Goal: Contribute content

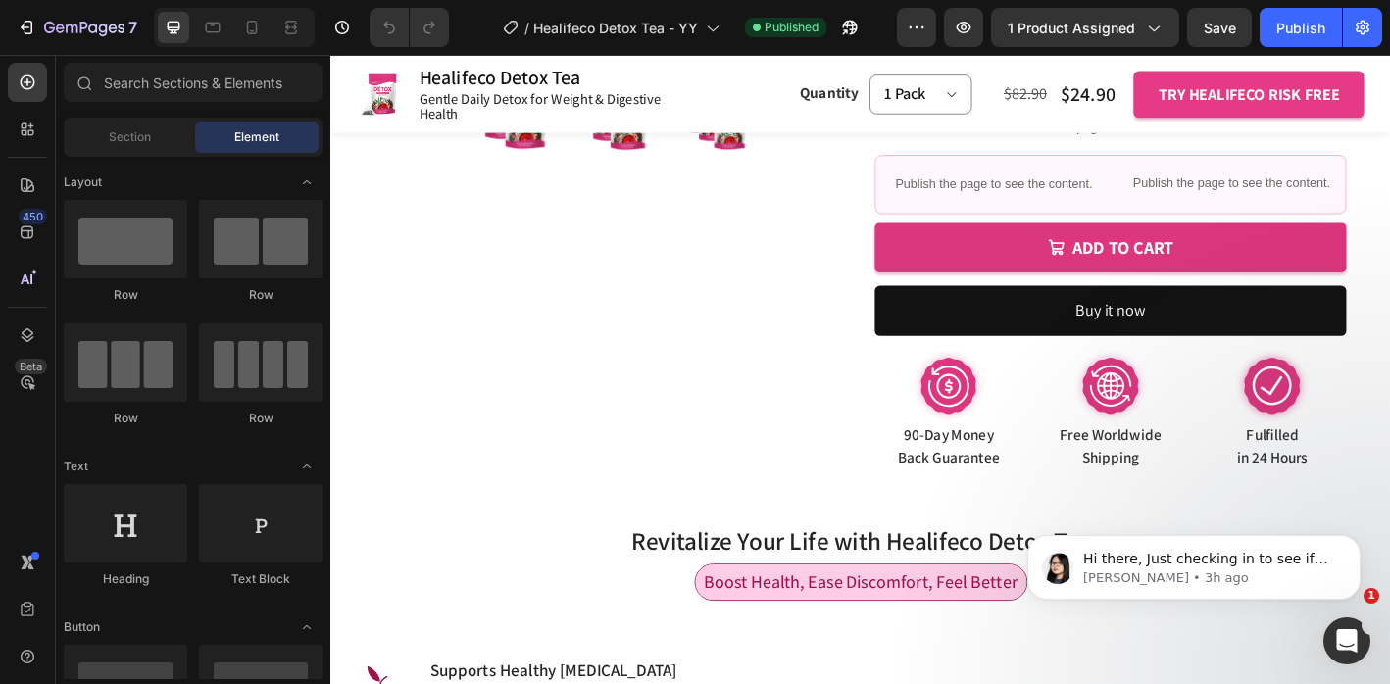
scroll to position [811, 0]
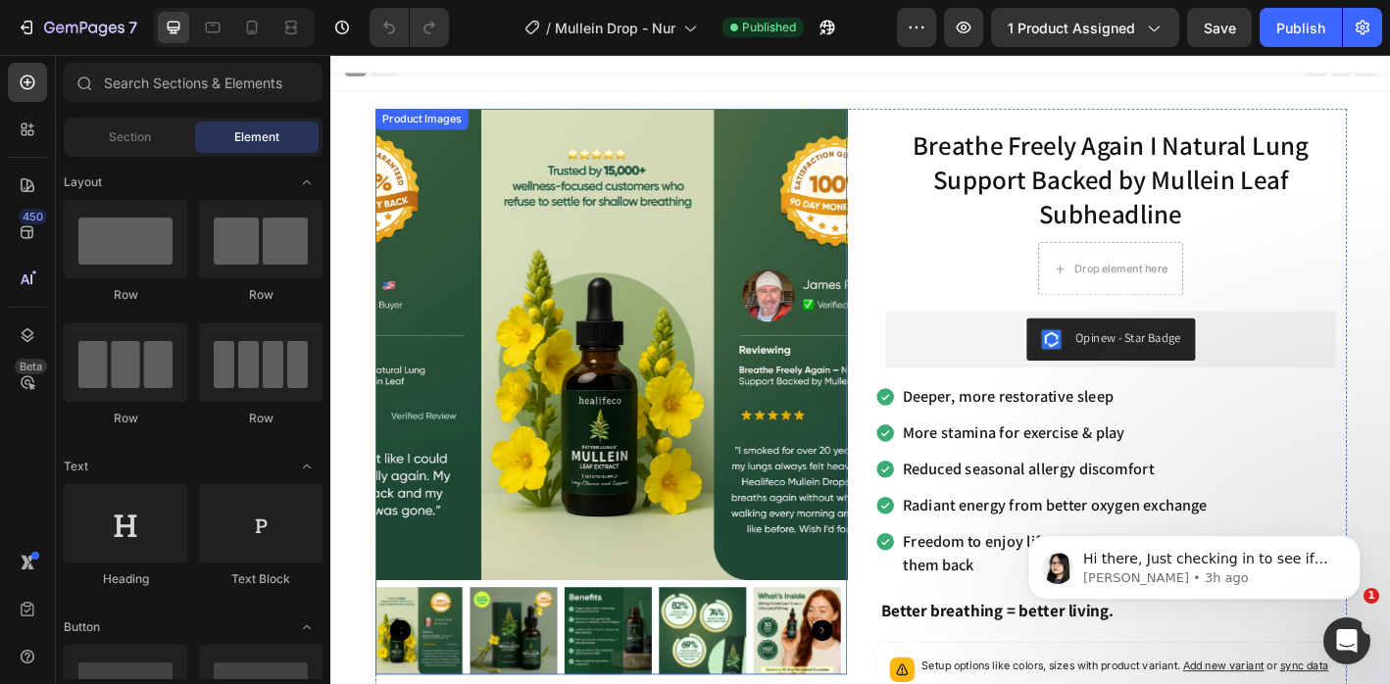
click at [557, 386] on img at bounding box center [758, 376] width 523 height 523
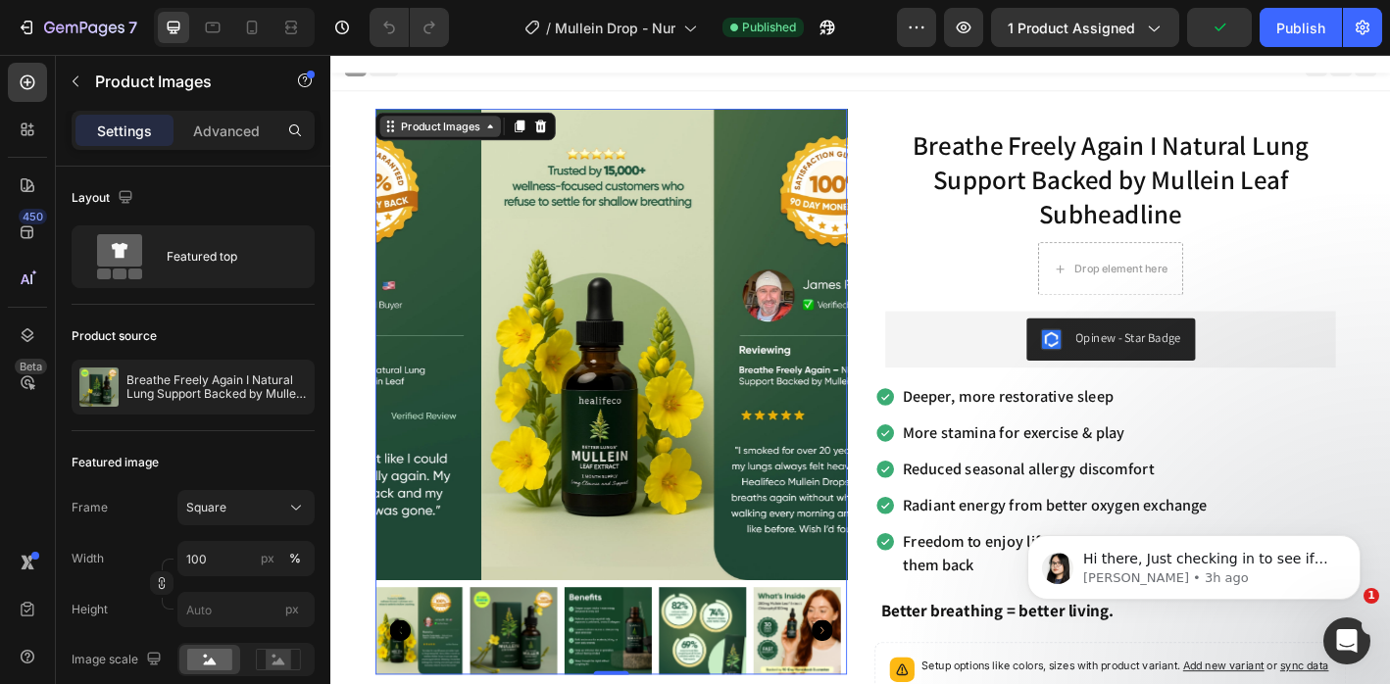
click at [446, 143] on div "Product Images" at bounding box center [451, 135] width 134 height 24
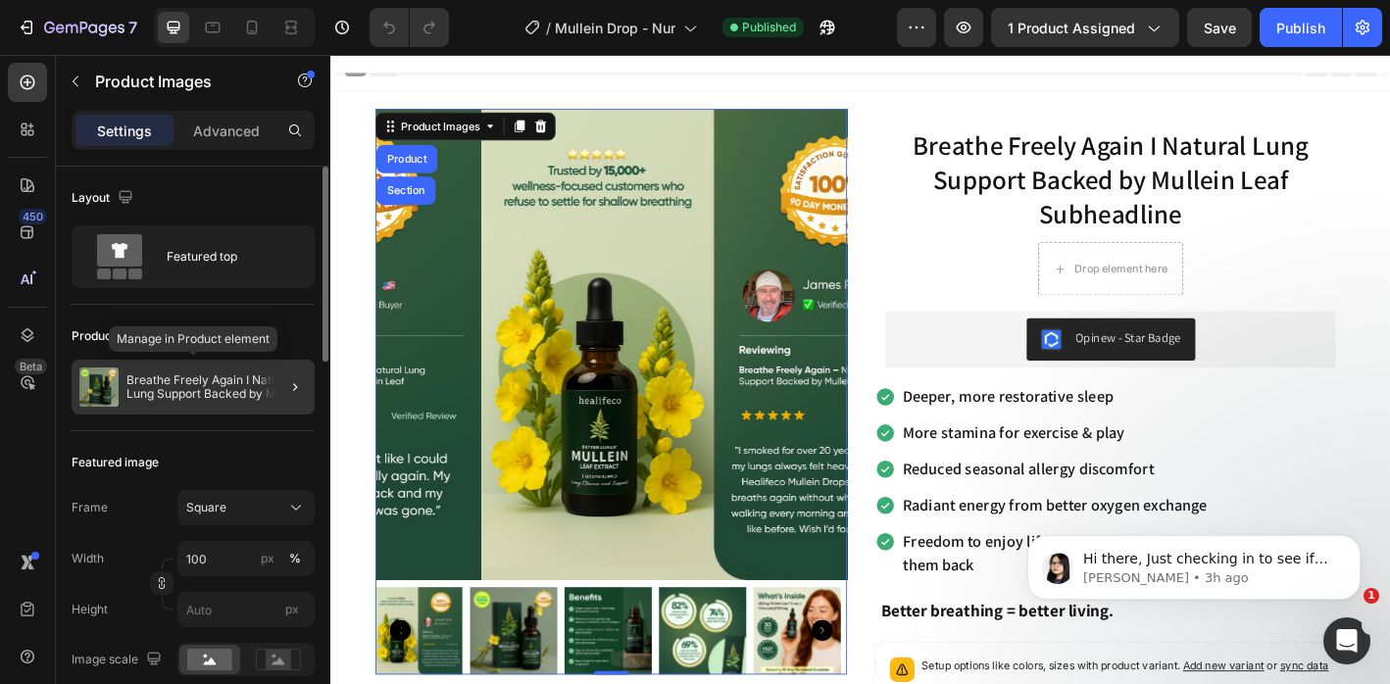
click at [218, 369] on div "Breathe Freely Again I Natural Lung Support Backed by Mullein Leaf Subheadline" at bounding box center [193, 387] width 243 height 55
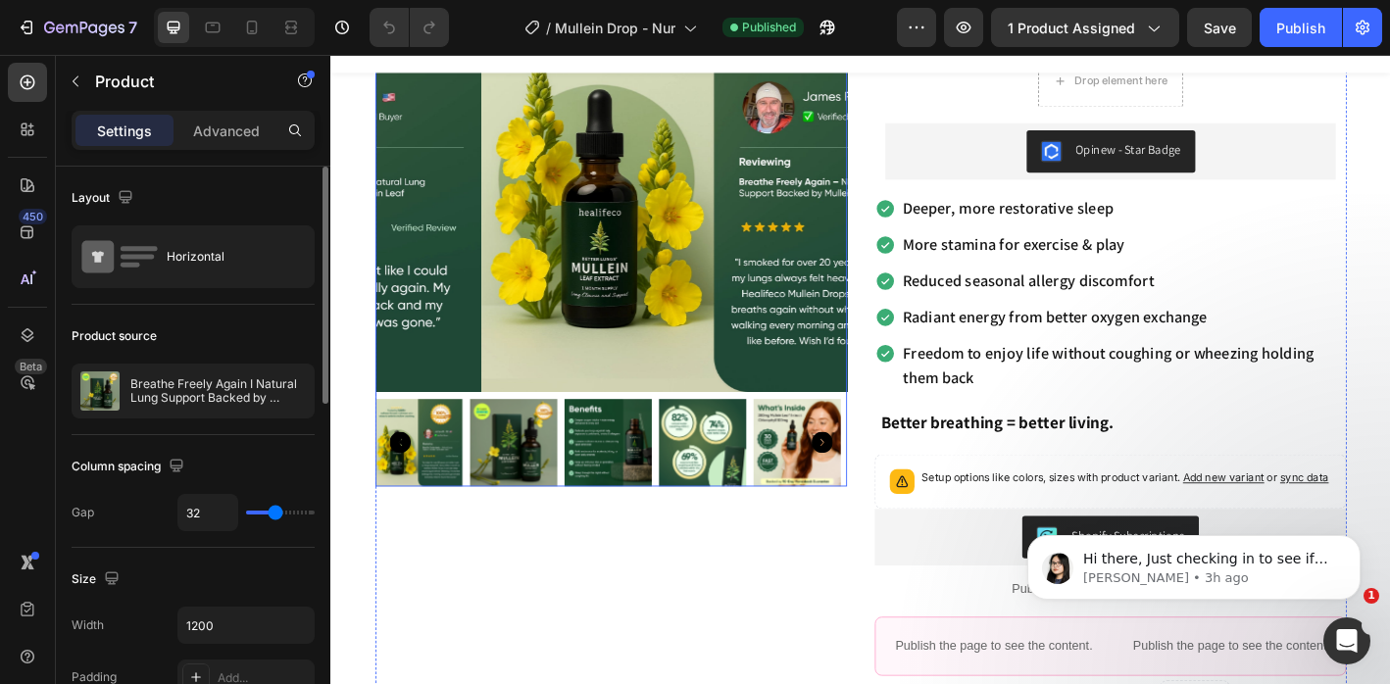
scroll to position [275, 0]
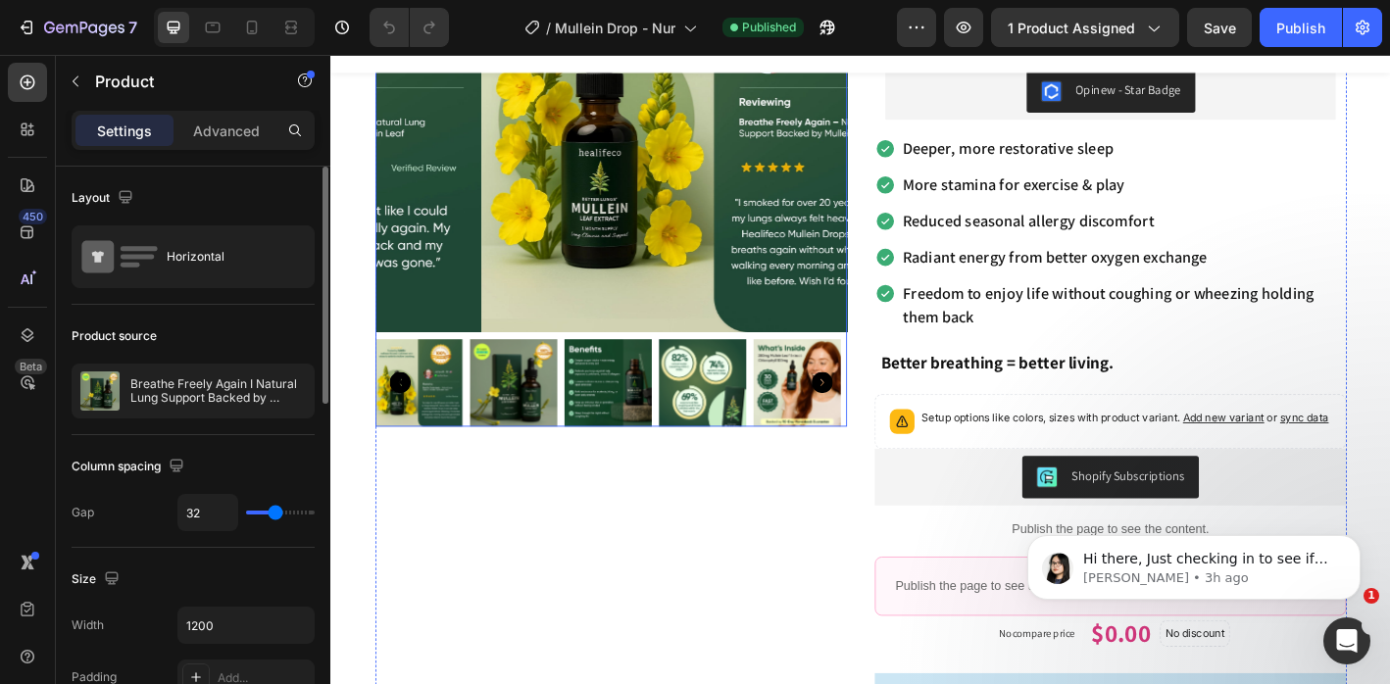
click at [865, 409] on icon "Carousel Next Arrow" at bounding box center [875, 419] width 24 height 24
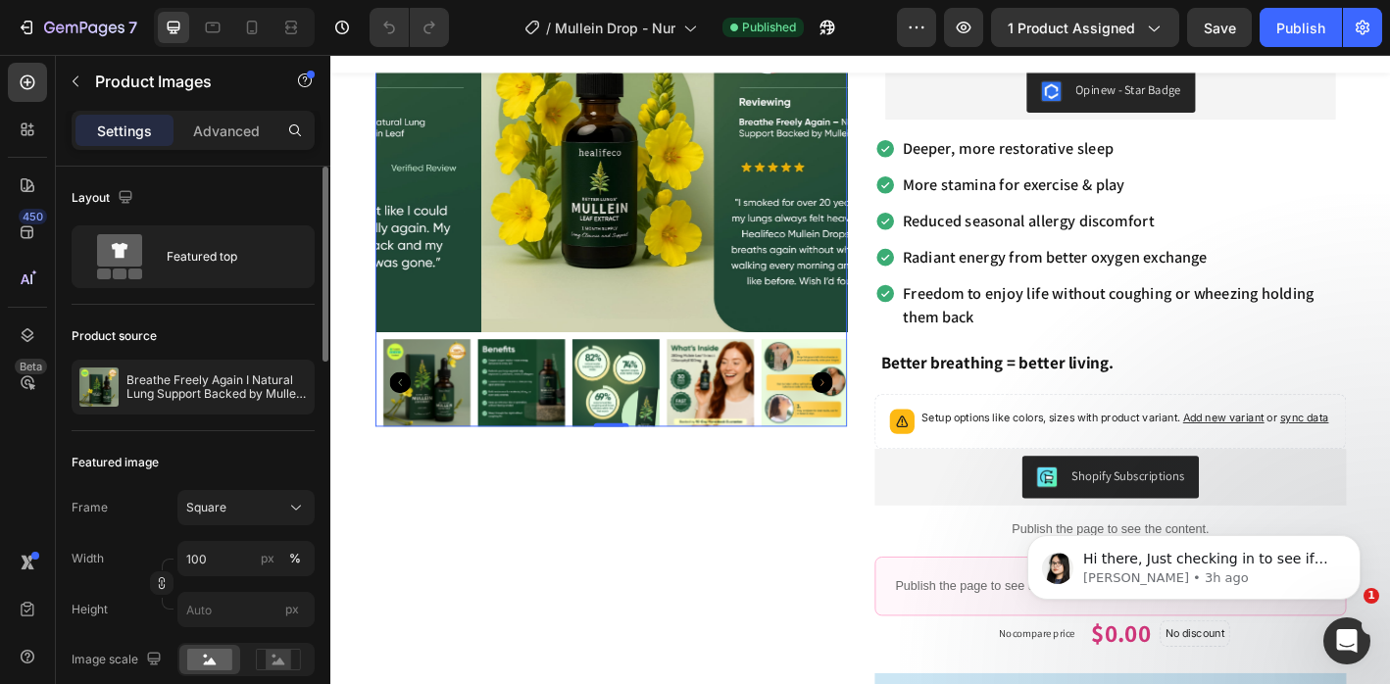
click at [866, 411] on icon "Carousel Next Arrow" at bounding box center [875, 419] width 24 height 24
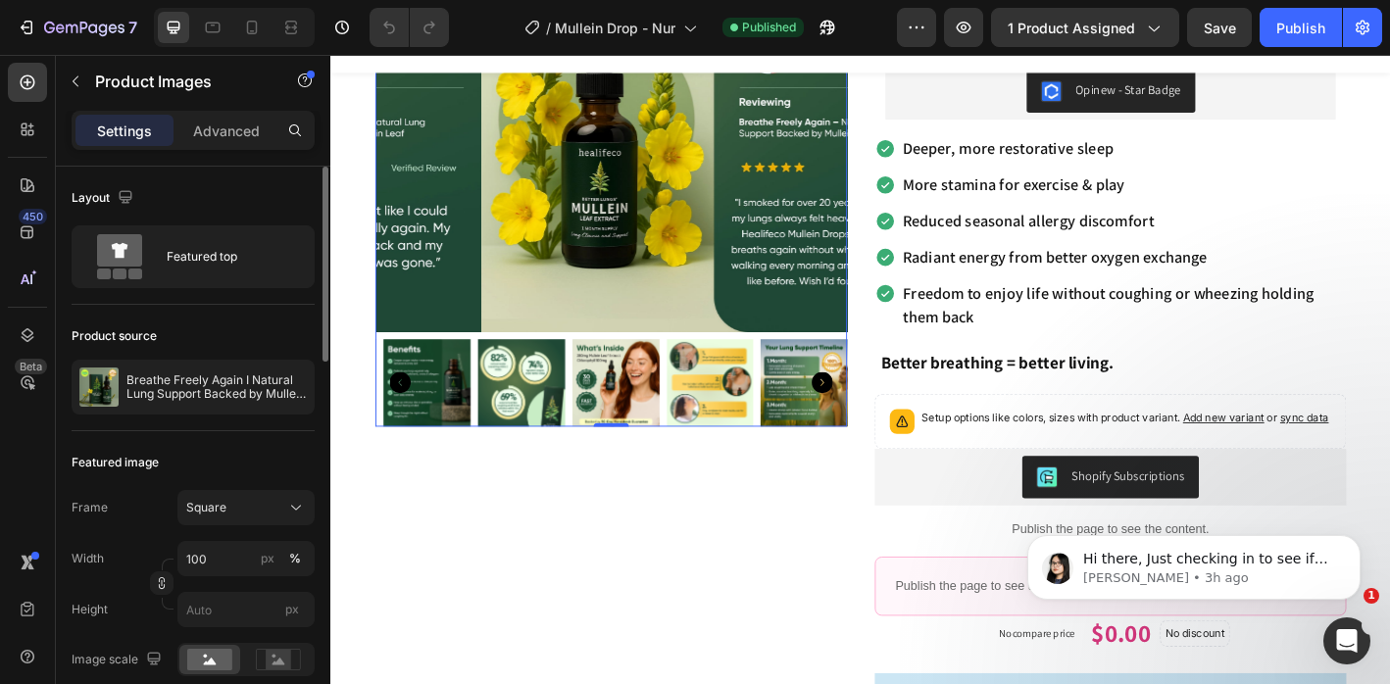
click at [866, 411] on icon "Carousel Next Arrow" at bounding box center [875, 419] width 24 height 24
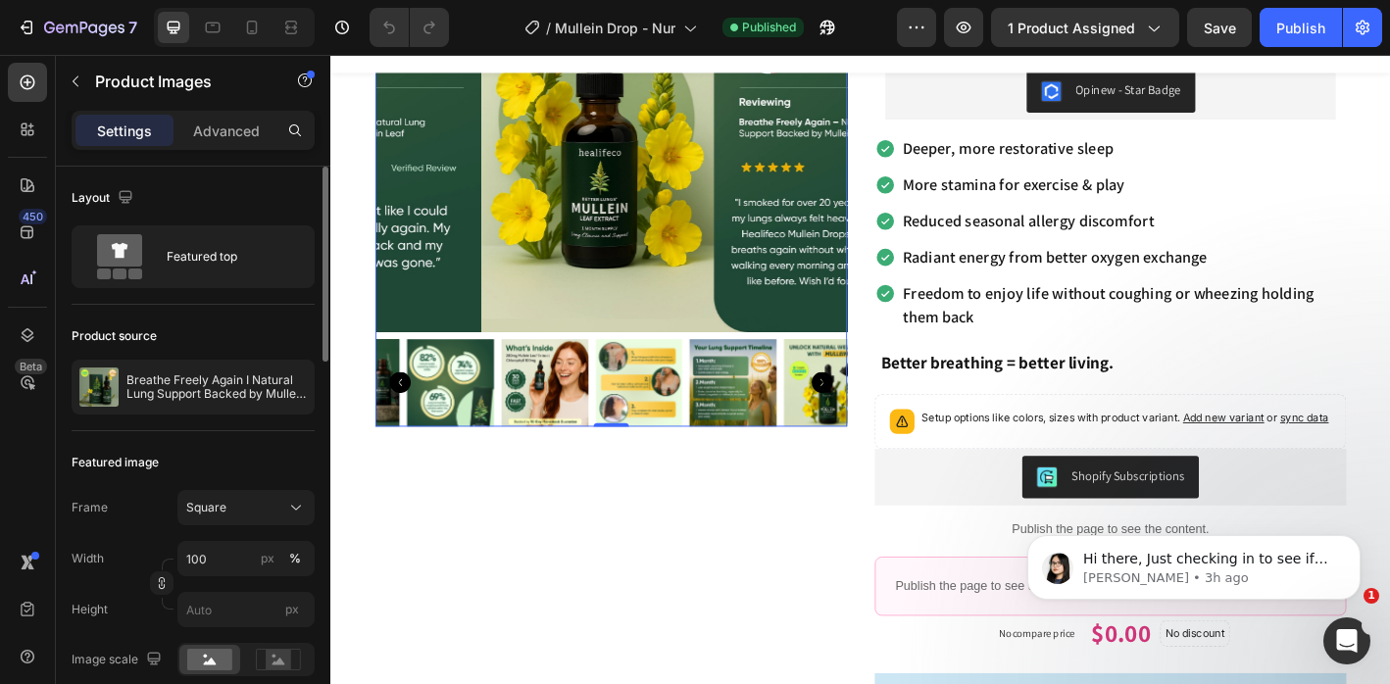
click at [866, 411] on icon "Carousel Next Arrow" at bounding box center [875, 419] width 24 height 24
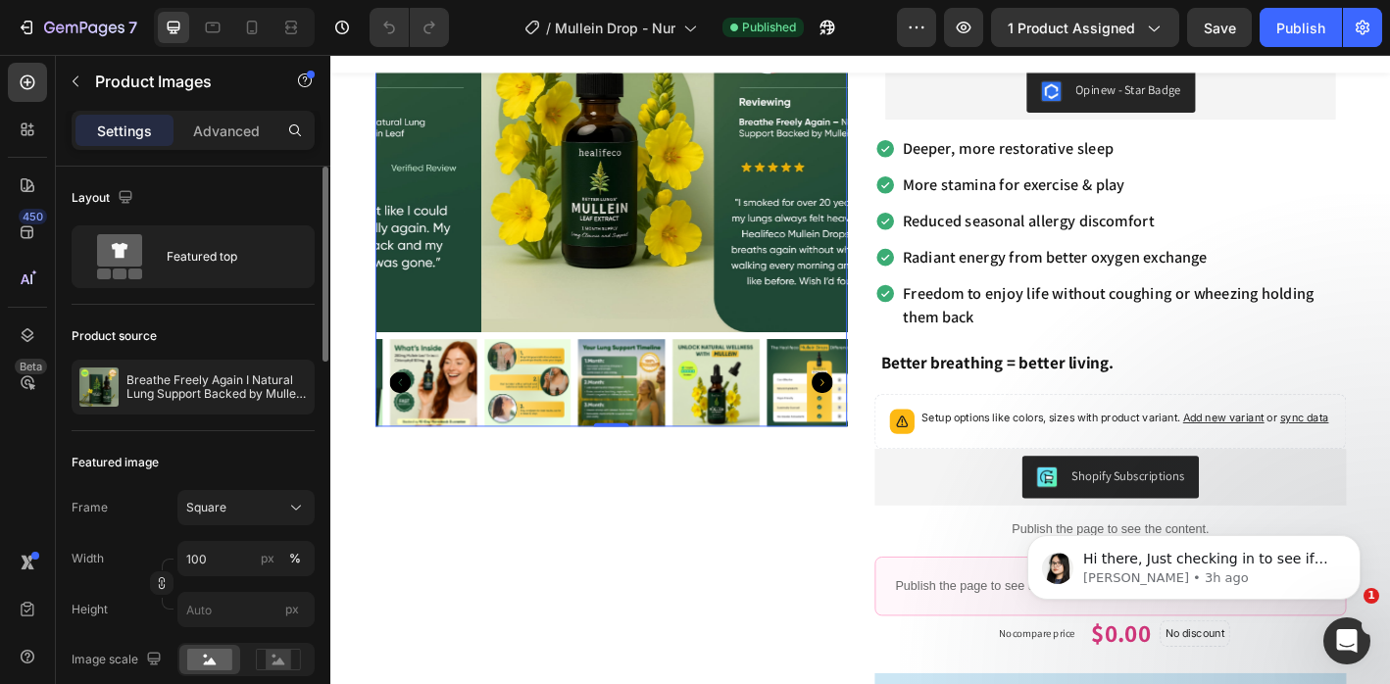
click at [866, 411] on icon "Carousel Next Arrow" at bounding box center [875, 419] width 24 height 24
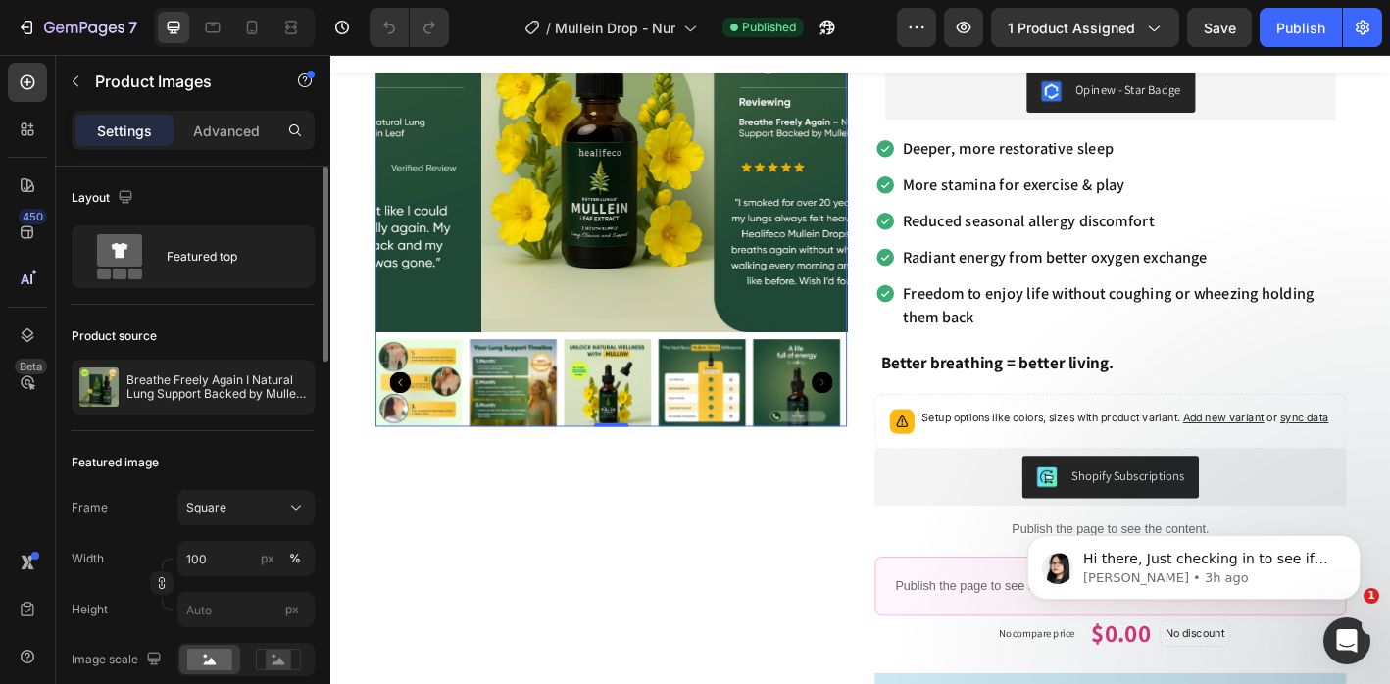
click at [866, 411] on icon "Carousel Next Arrow" at bounding box center [875, 419] width 24 height 24
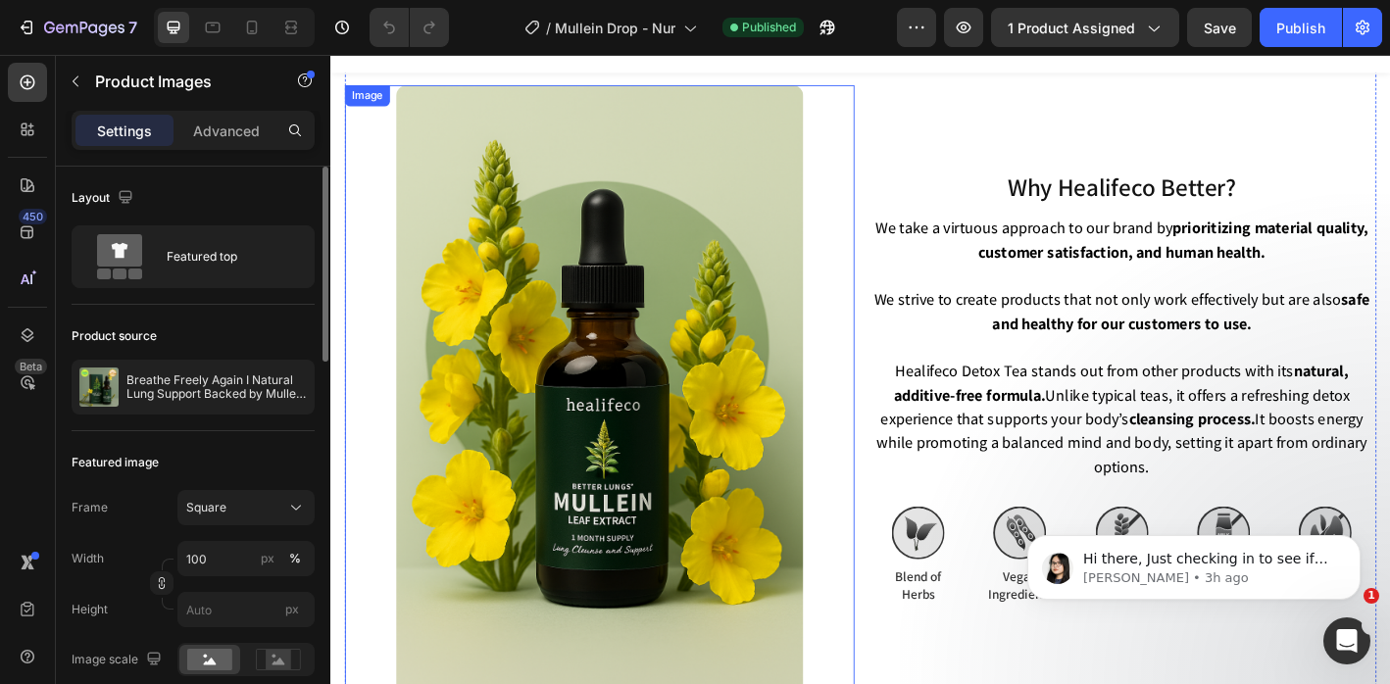
scroll to position [5937, 0]
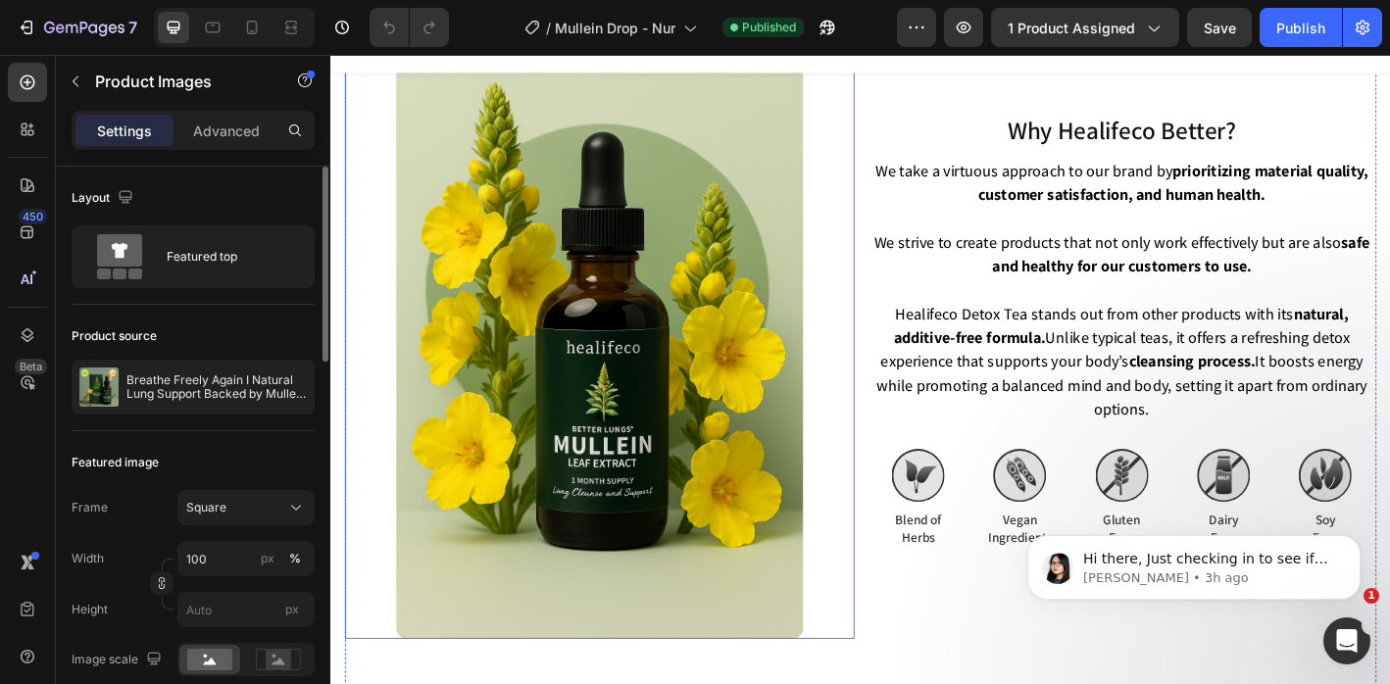
click at [655, 463] on img at bounding box center [629, 364] width 452 height 678
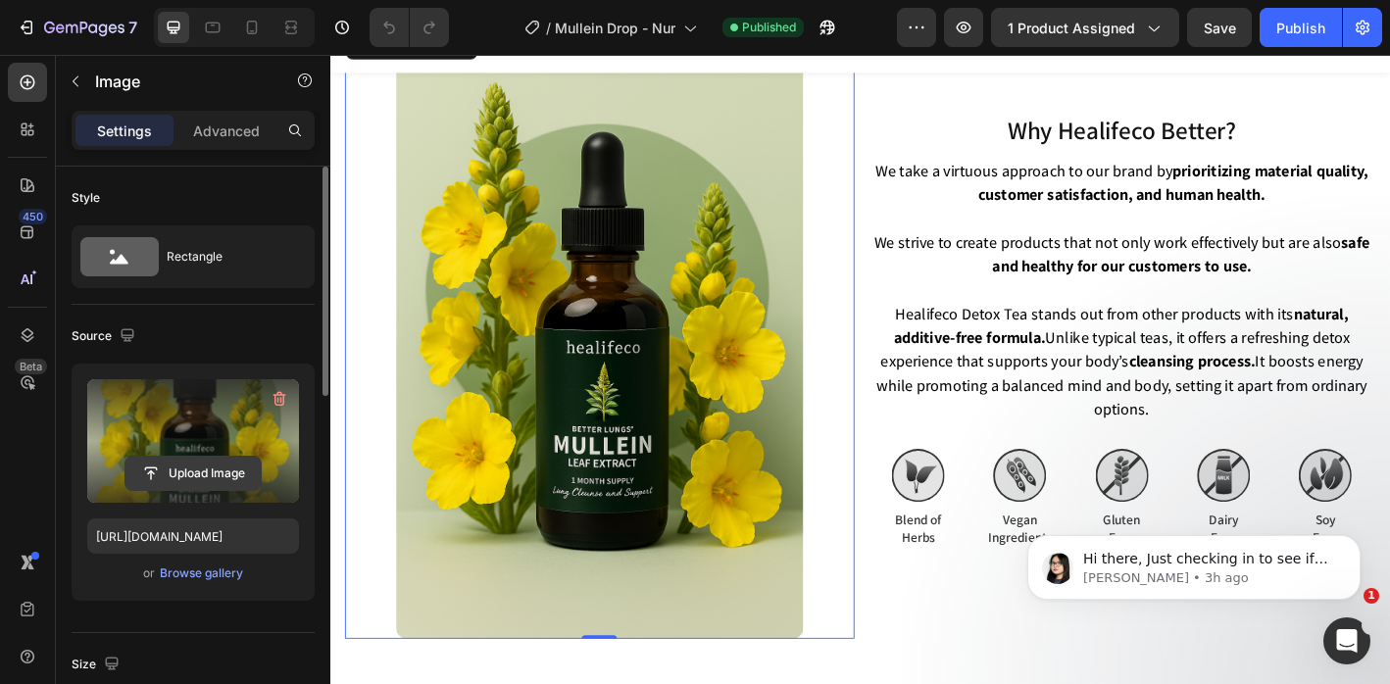
click at [153, 478] on input "file" at bounding box center [192, 473] width 135 height 33
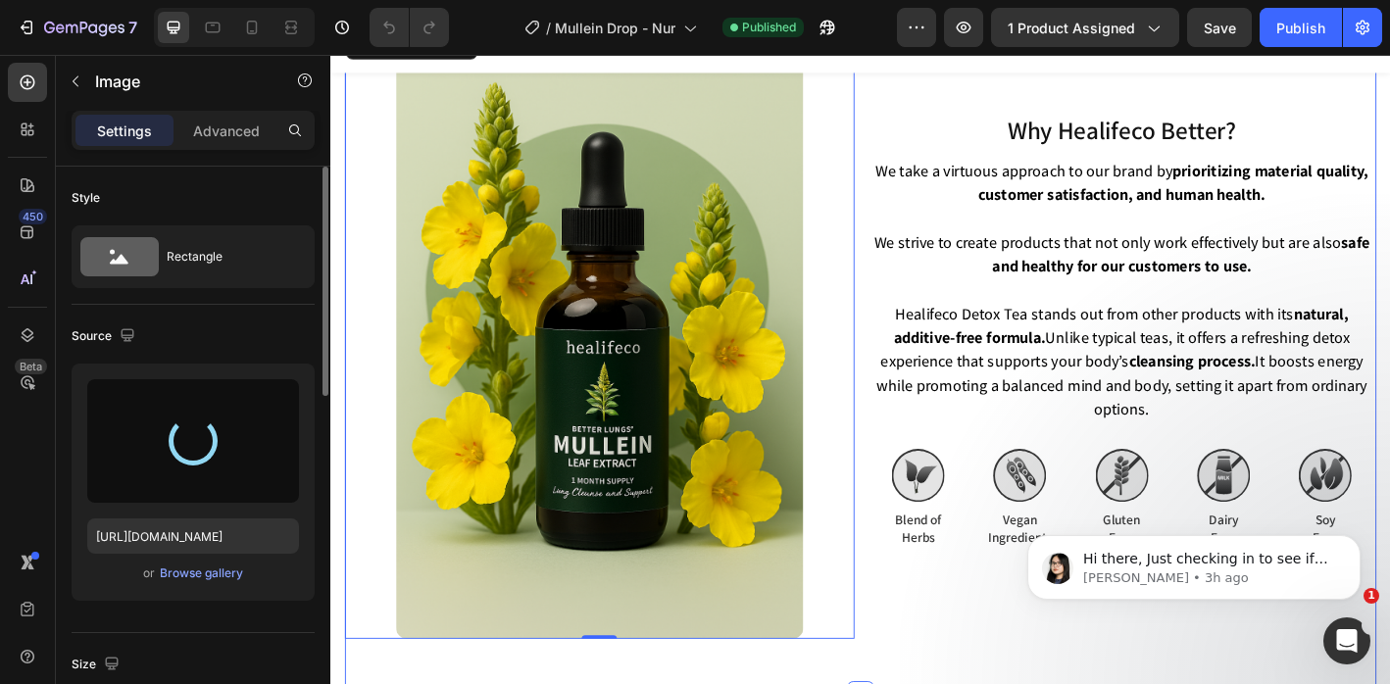
type input "[URL][DOMAIN_NAME]"
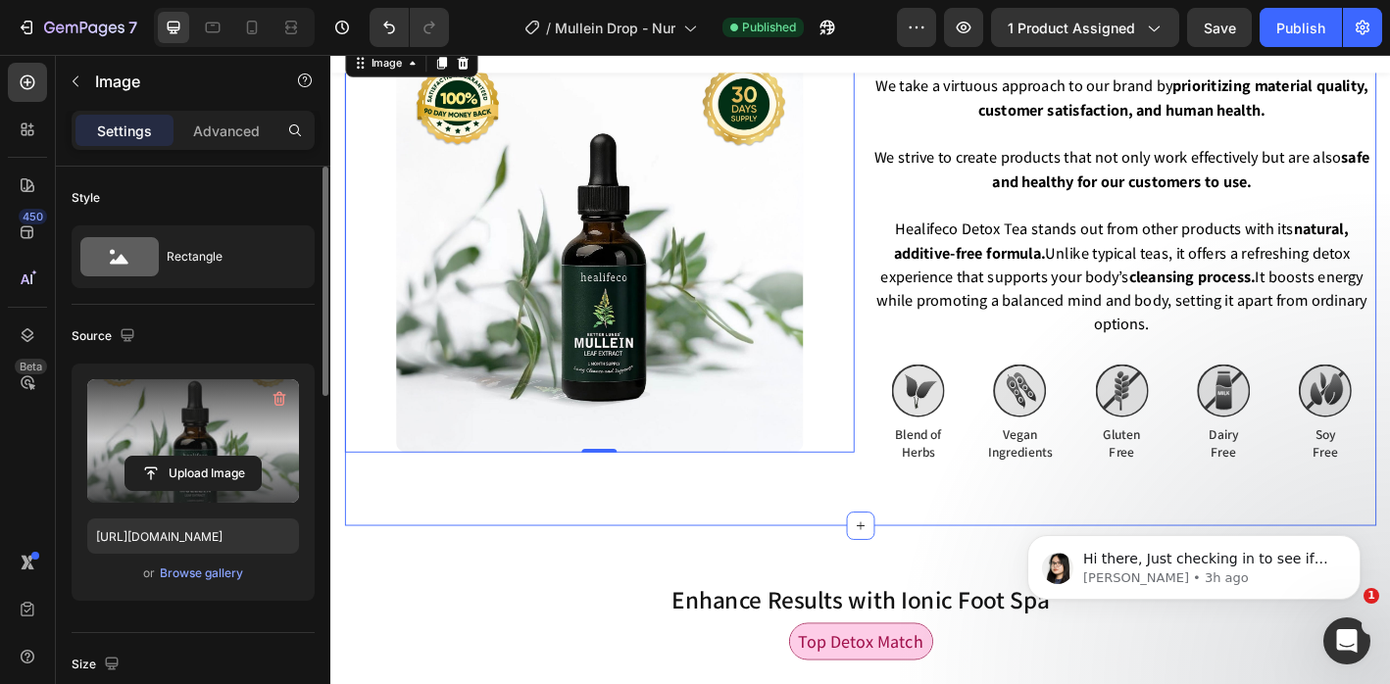
scroll to position [5848, 0]
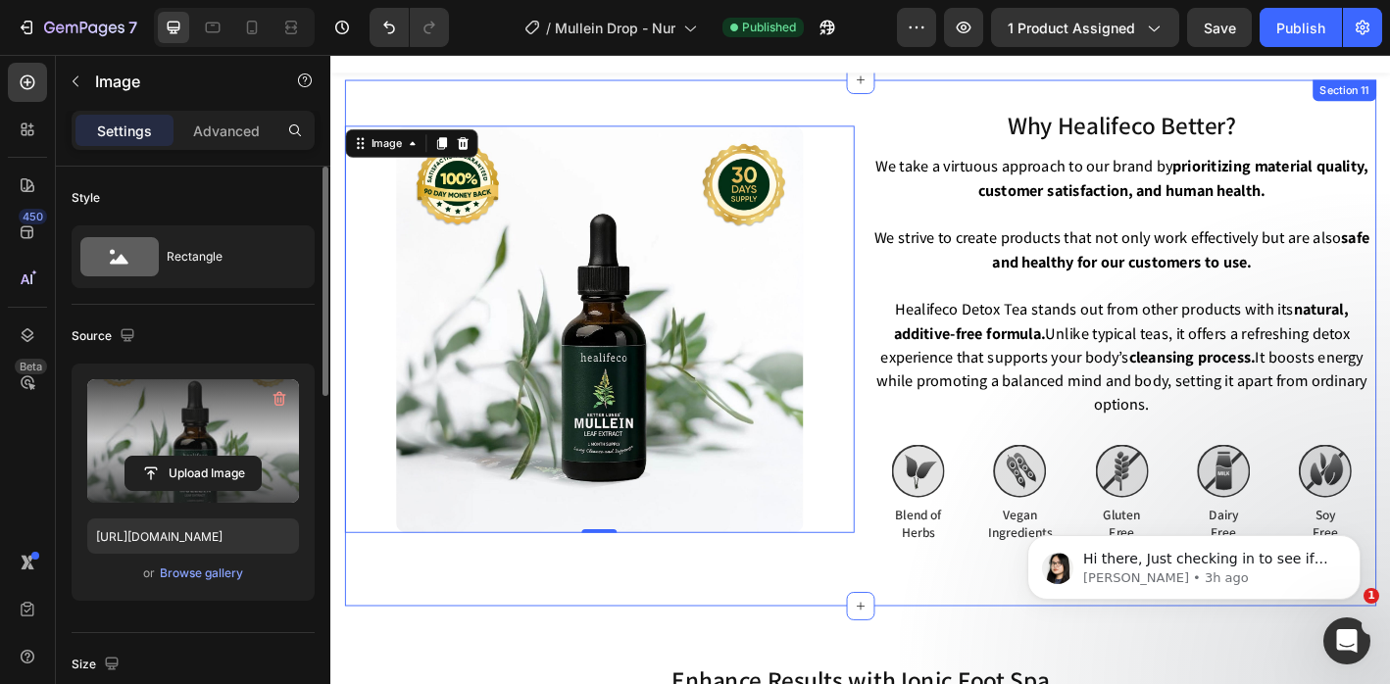
click at [784, 624] on div "Why Healifeco Better? Heading We take a virtuous approach to our brand by prior…" at bounding box center [918, 374] width 1145 height 584
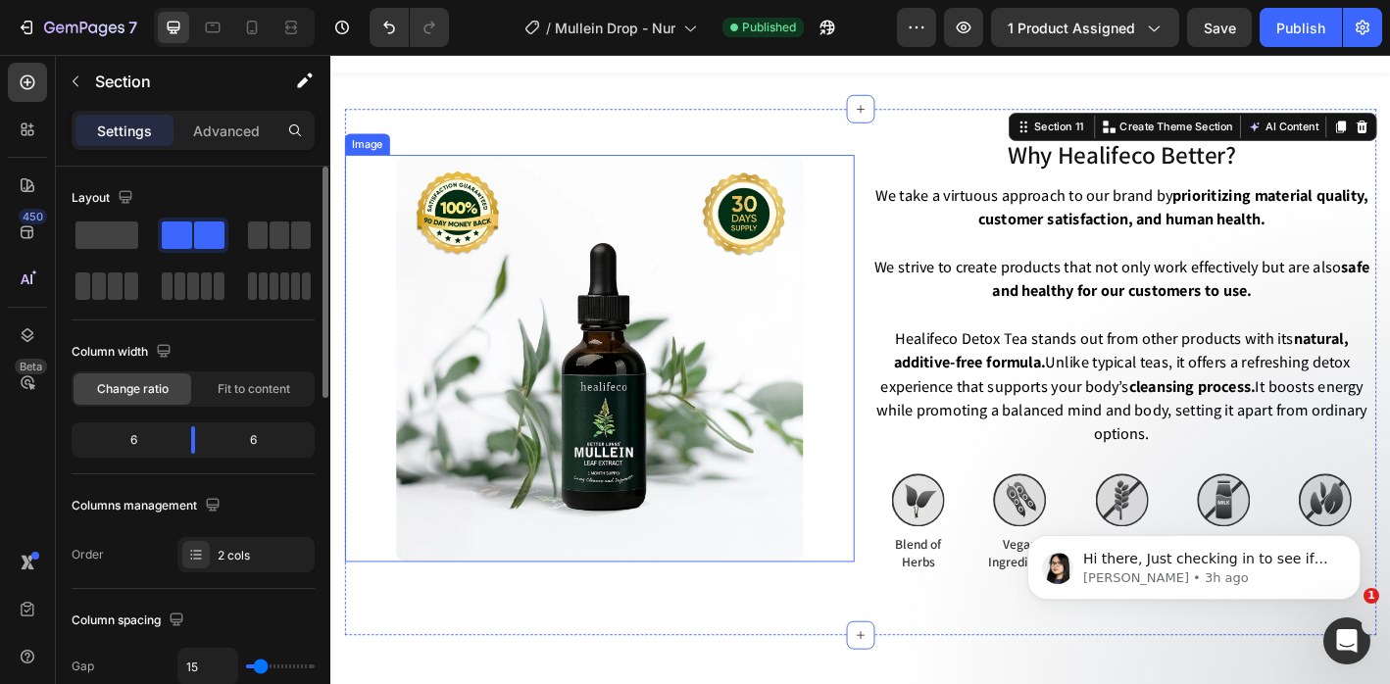
scroll to position [5806, 0]
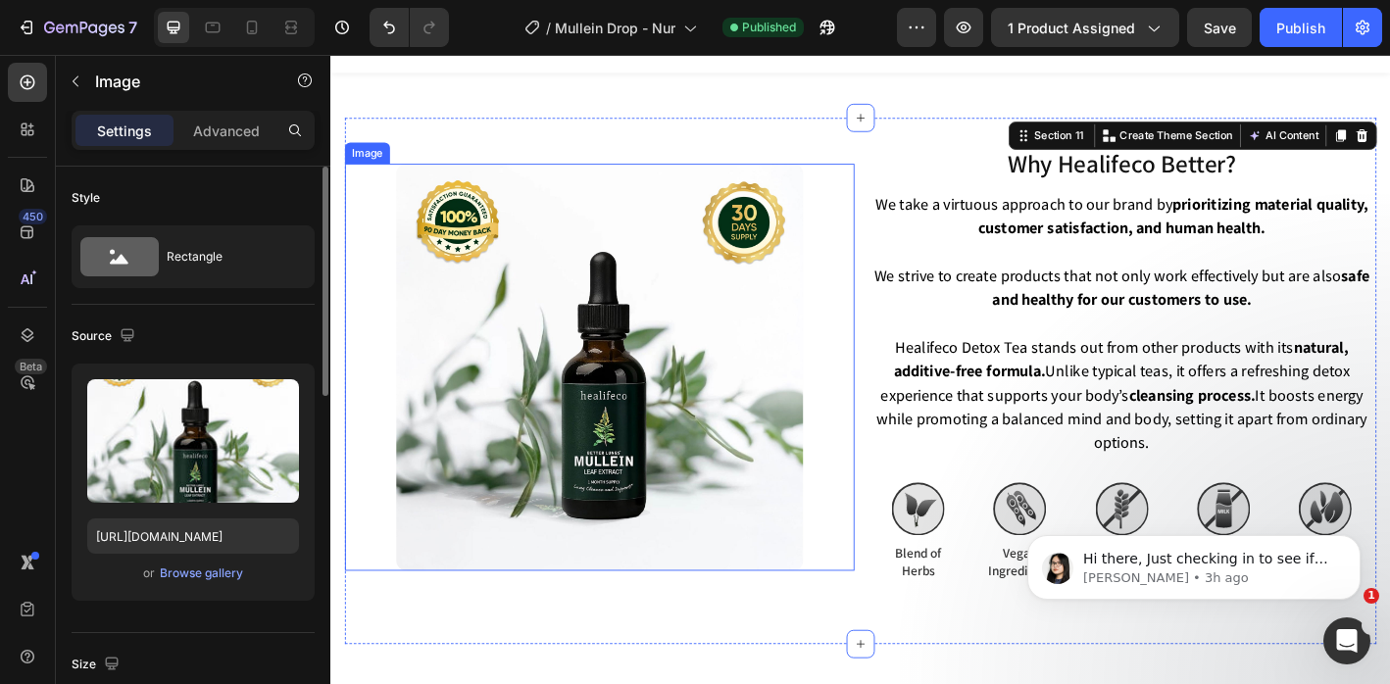
click at [677, 499] on img at bounding box center [629, 401] width 452 height 452
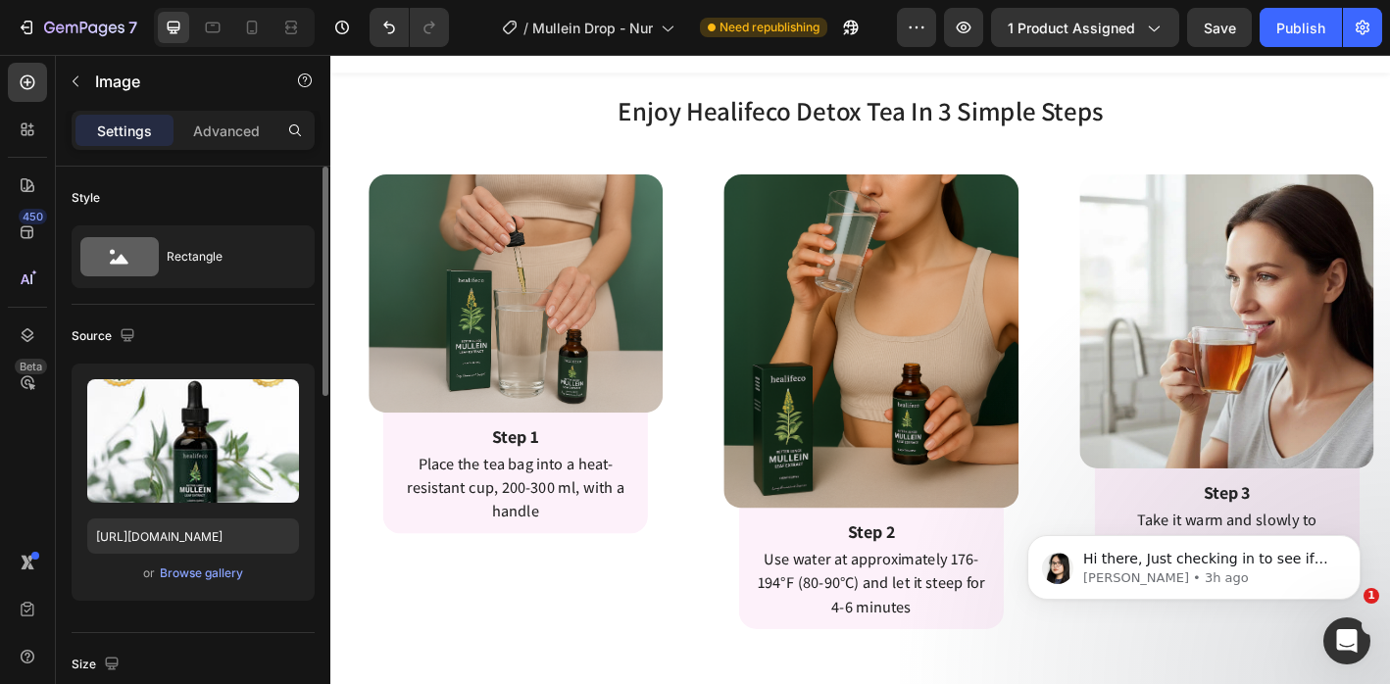
scroll to position [4079, 0]
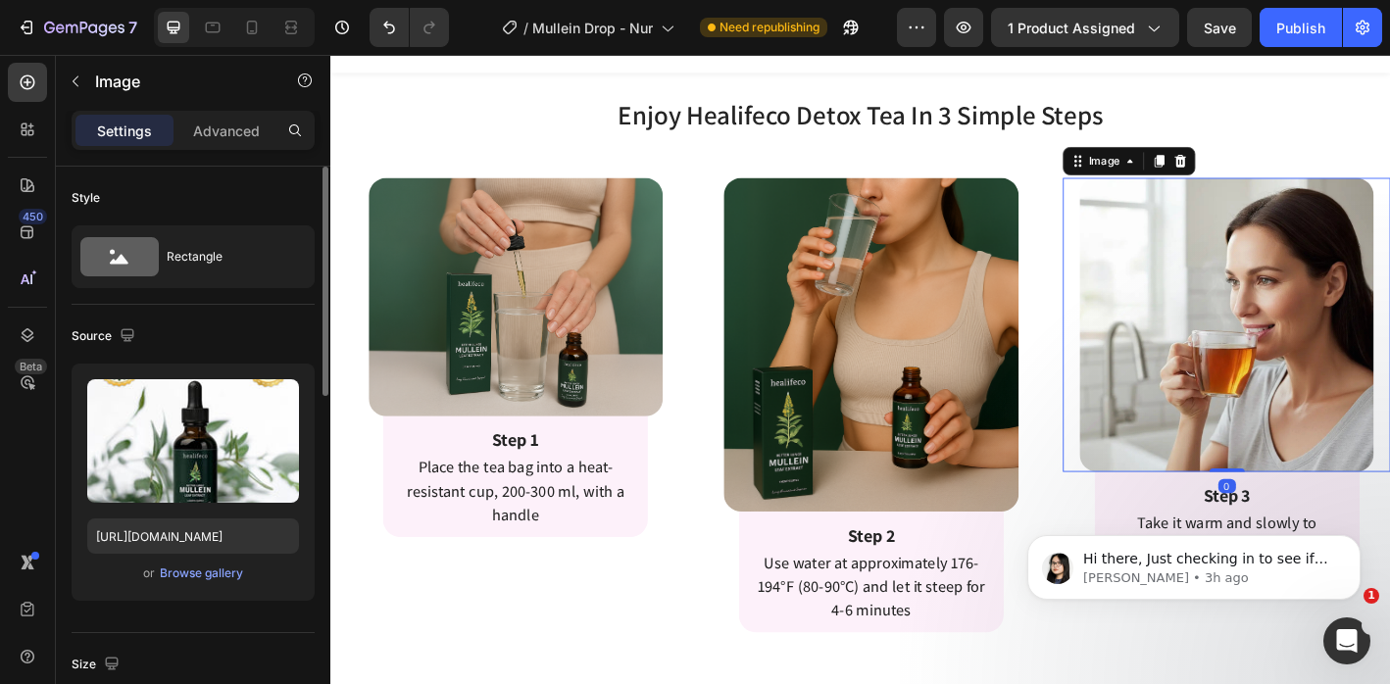
click at [1221, 419] on img at bounding box center [1324, 354] width 327 height 327
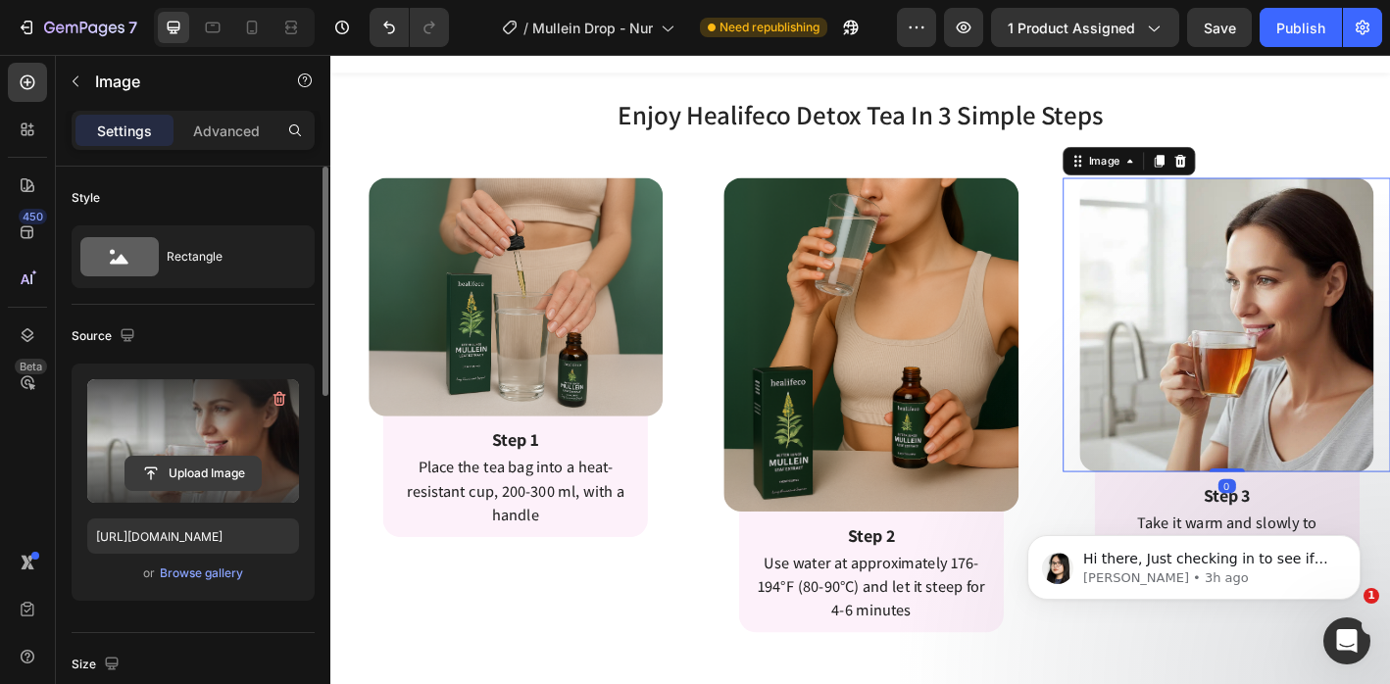
click at [146, 474] on input "file" at bounding box center [192, 473] width 135 height 33
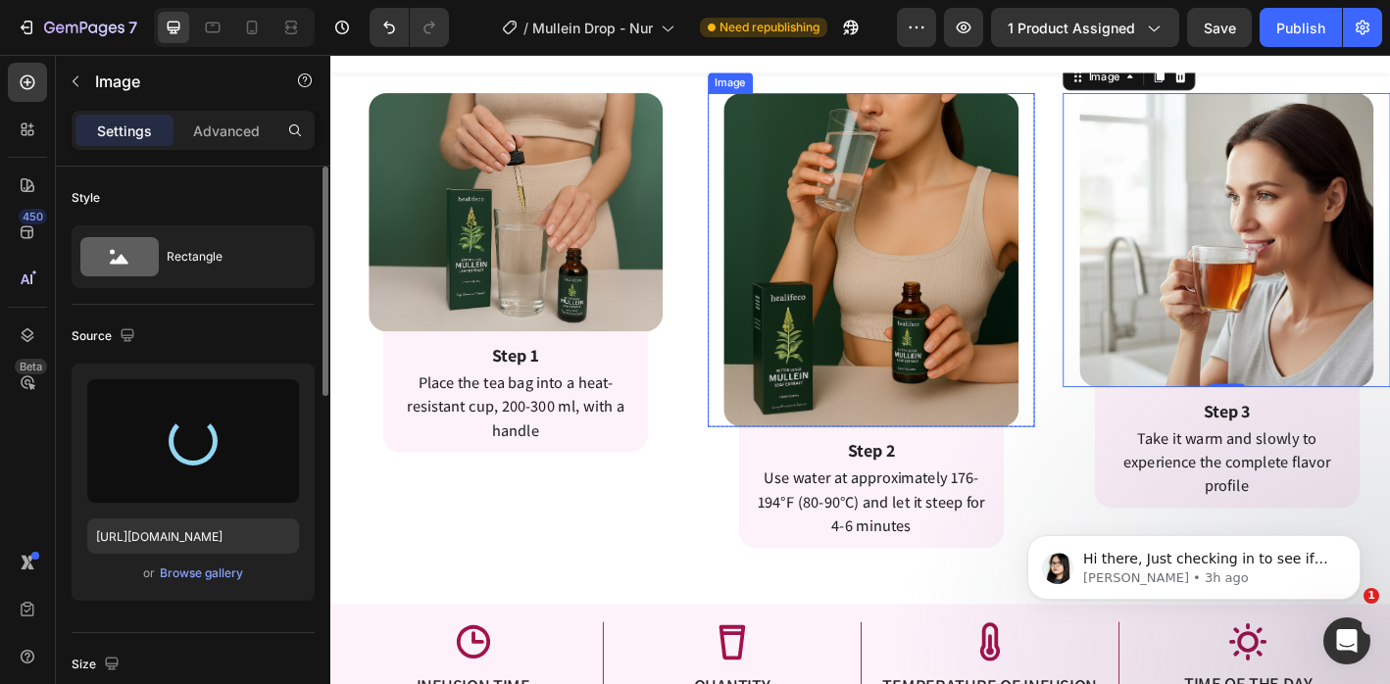
scroll to position [4175, 0]
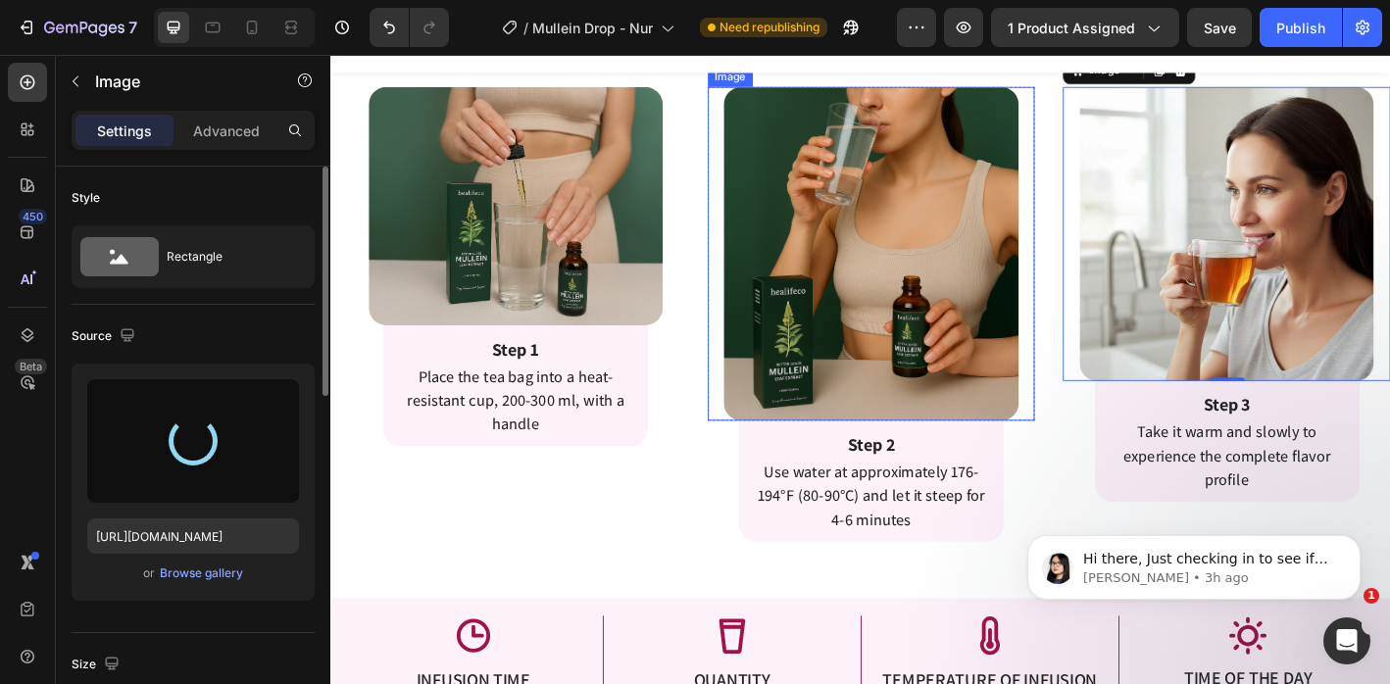
type input "[URL][DOMAIN_NAME]"
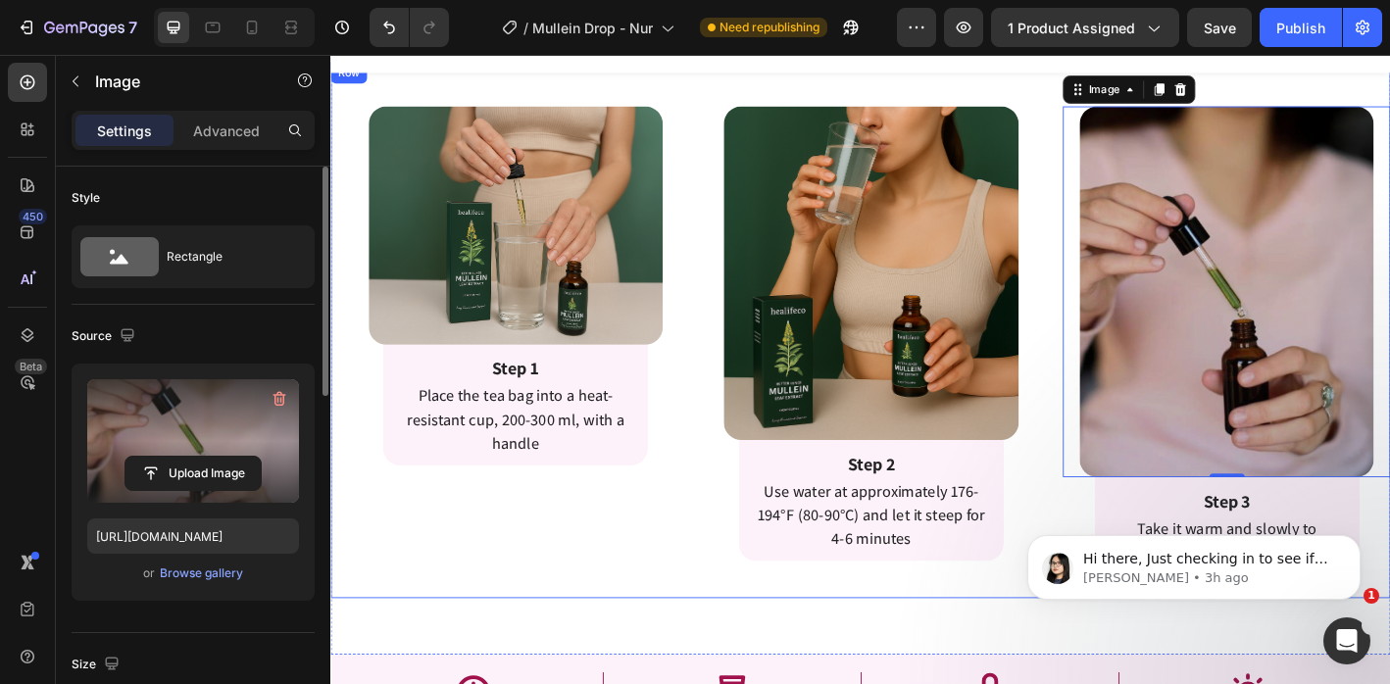
scroll to position [4151, 0]
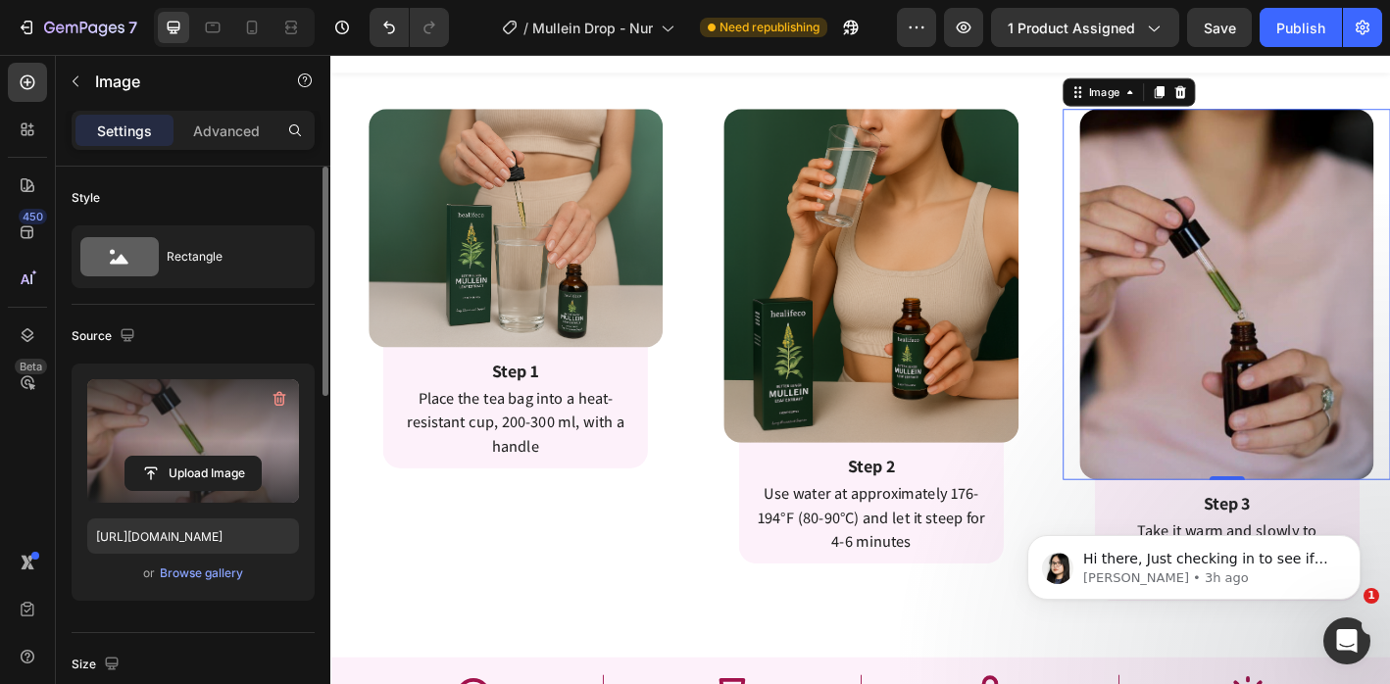
click at [1252, 288] on img at bounding box center [1324, 321] width 327 height 412
click at [1267, 96] on icon at bounding box center [1273, 96] width 13 height 14
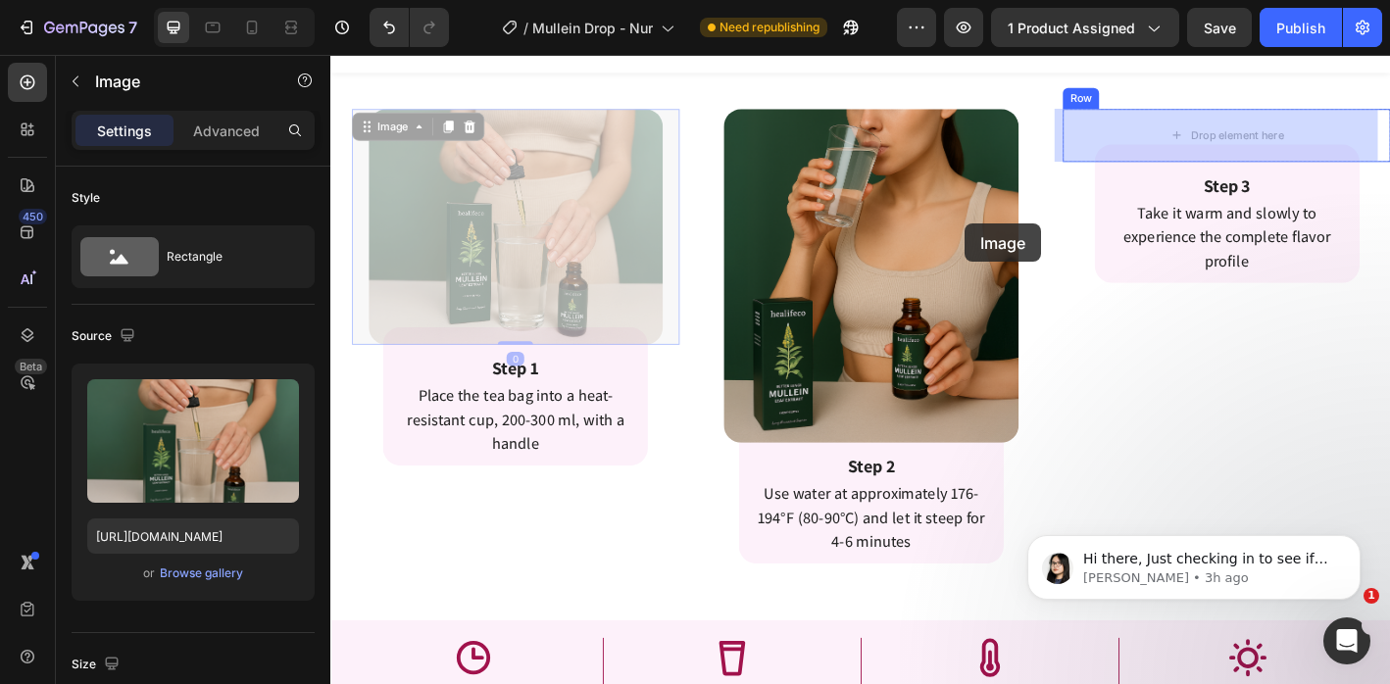
drag, startPoint x: 601, startPoint y: 275, endPoint x: 1140, endPoint y: 219, distance: 542.0
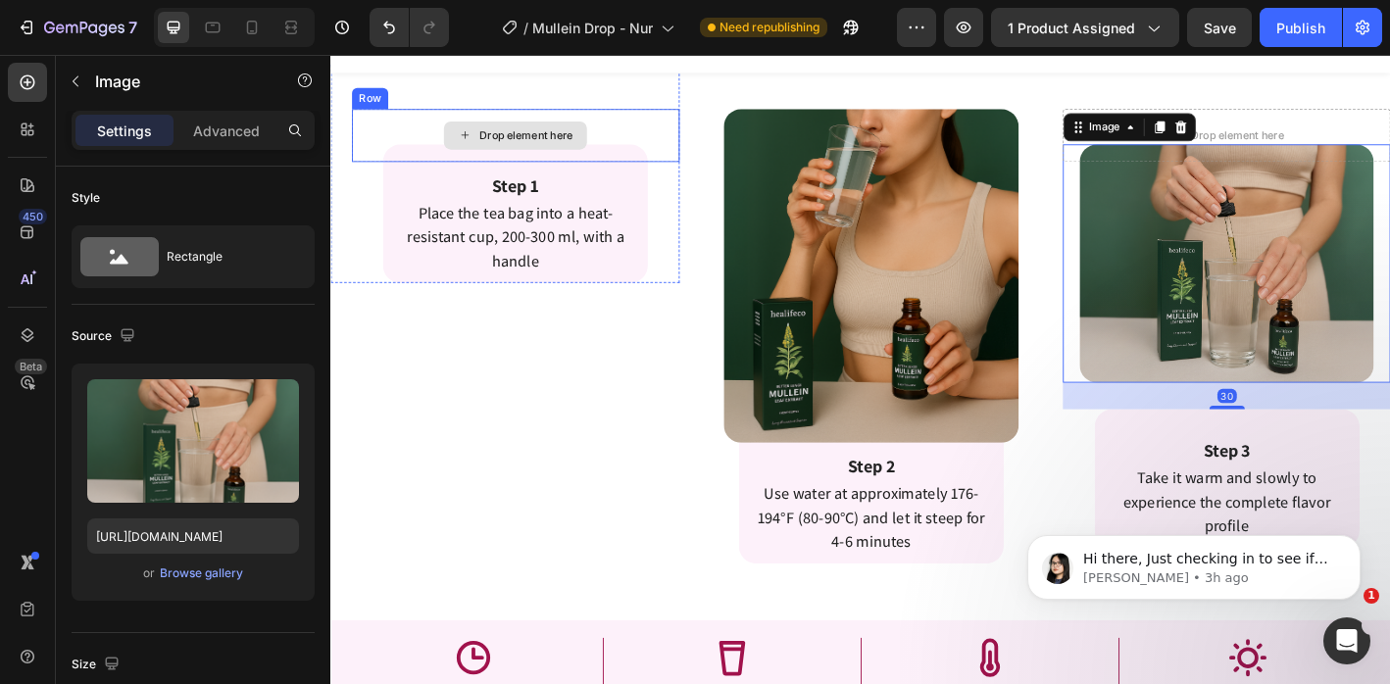
click at [543, 139] on div "Drop element here" at bounding box center [547, 144] width 104 height 16
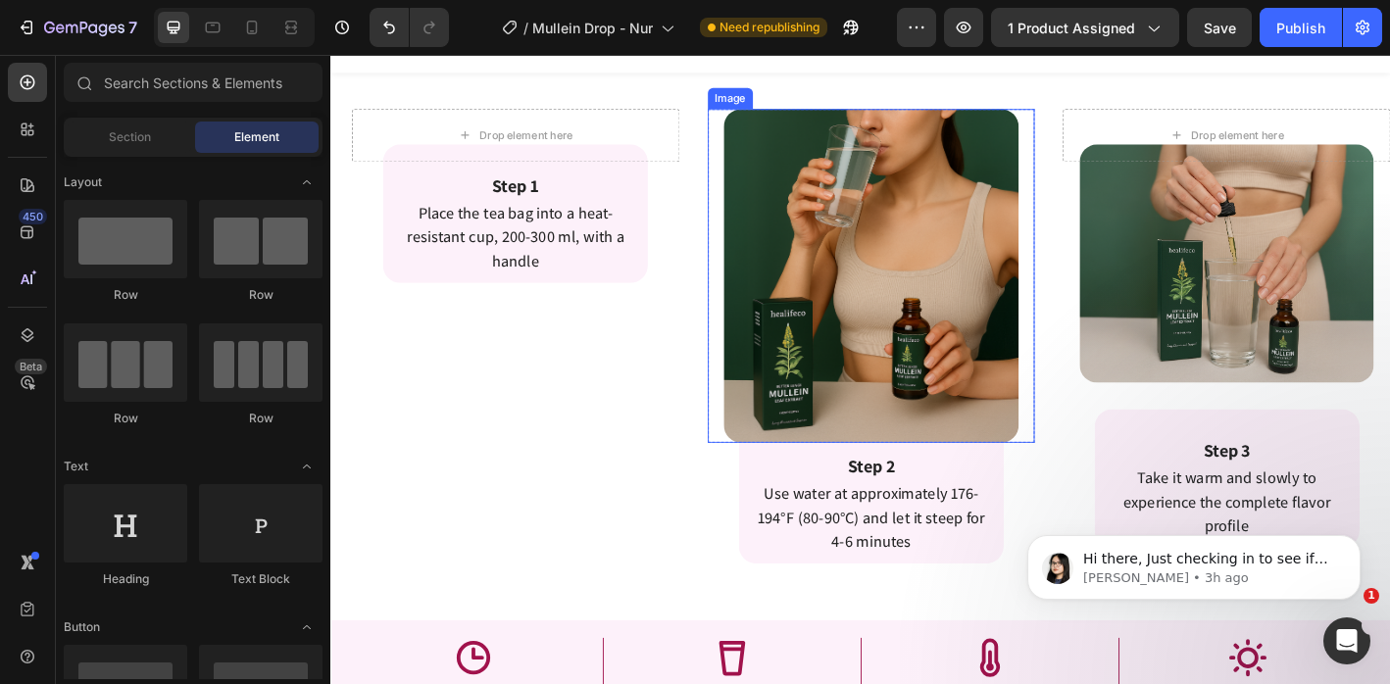
click at [1204, 274] on img at bounding box center [1324, 287] width 327 height 266
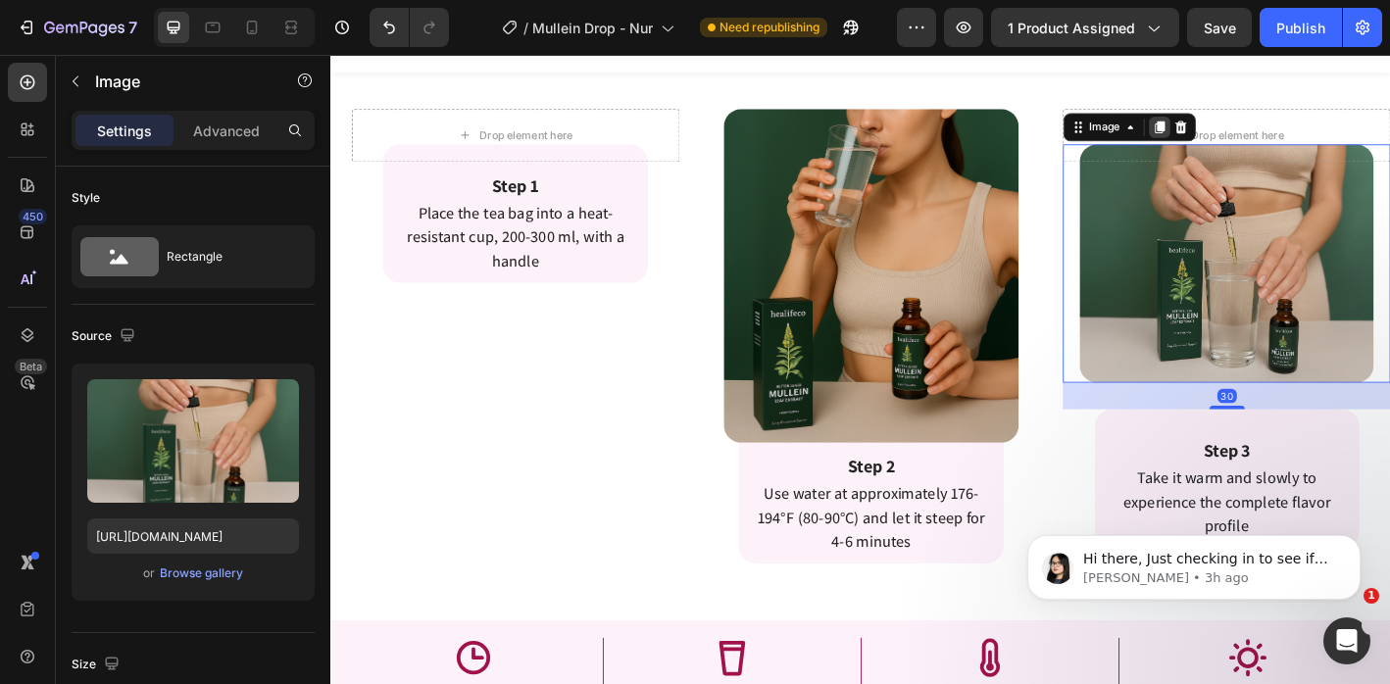
click at [1246, 135] on icon at bounding box center [1250, 135] width 11 height 14
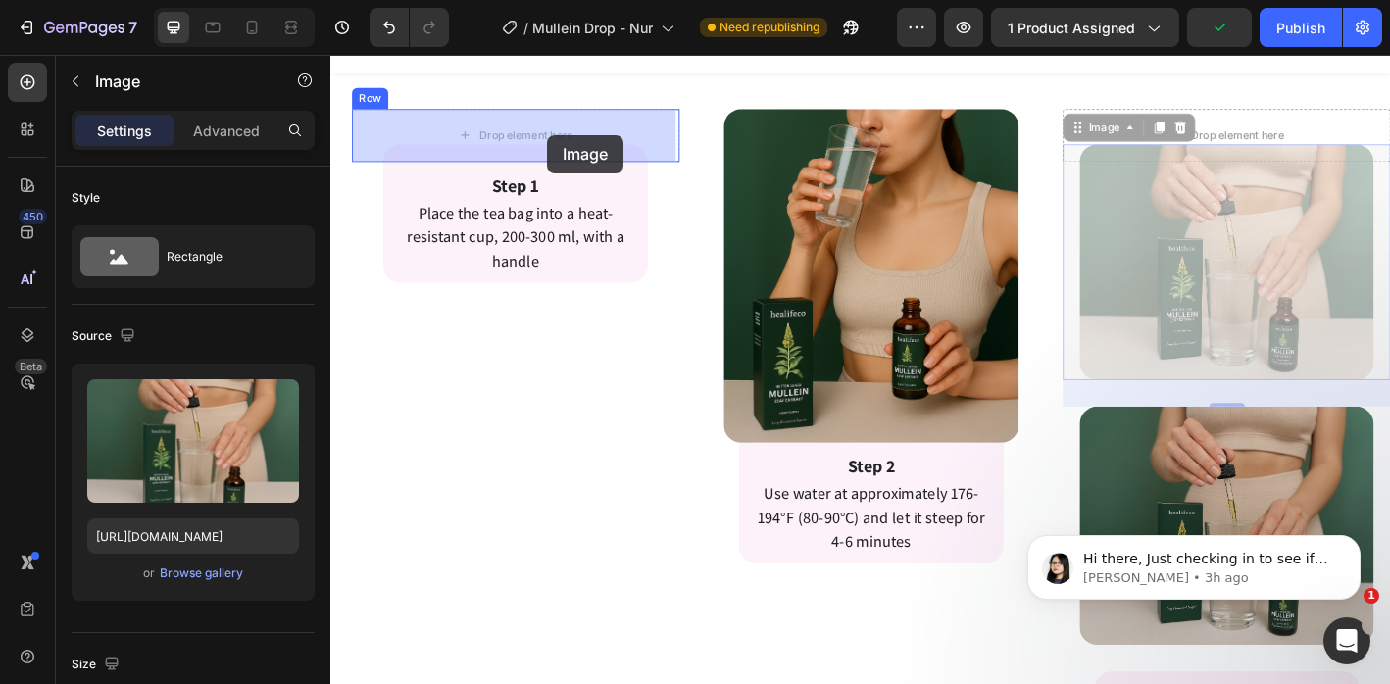
drag, startPoint x: 946, startPoint y: 263, endPoint x: 570, endPoint y: 144, distance: 393.7
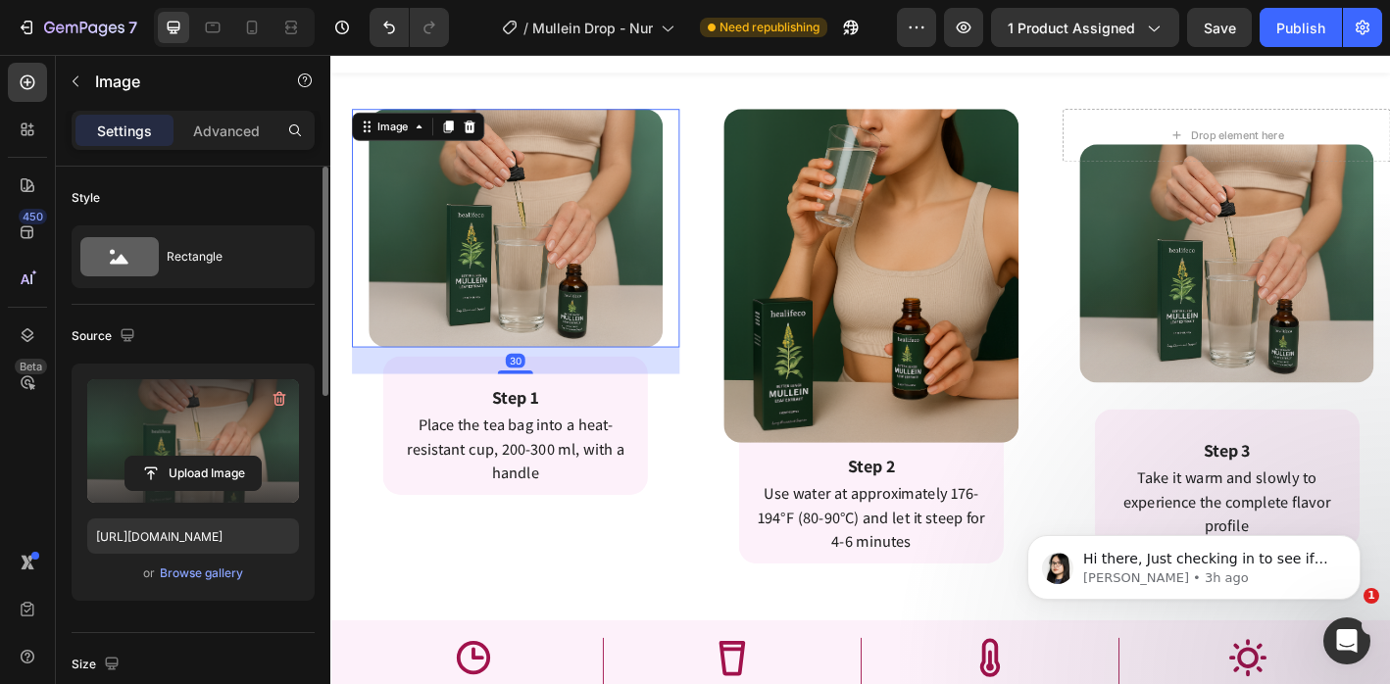
click at [179, 403] on label at bounding box center [193, 440] width 212 height 123
click at [179, 457] on input "file" at bounding box center [192, 473] width 135 height 33
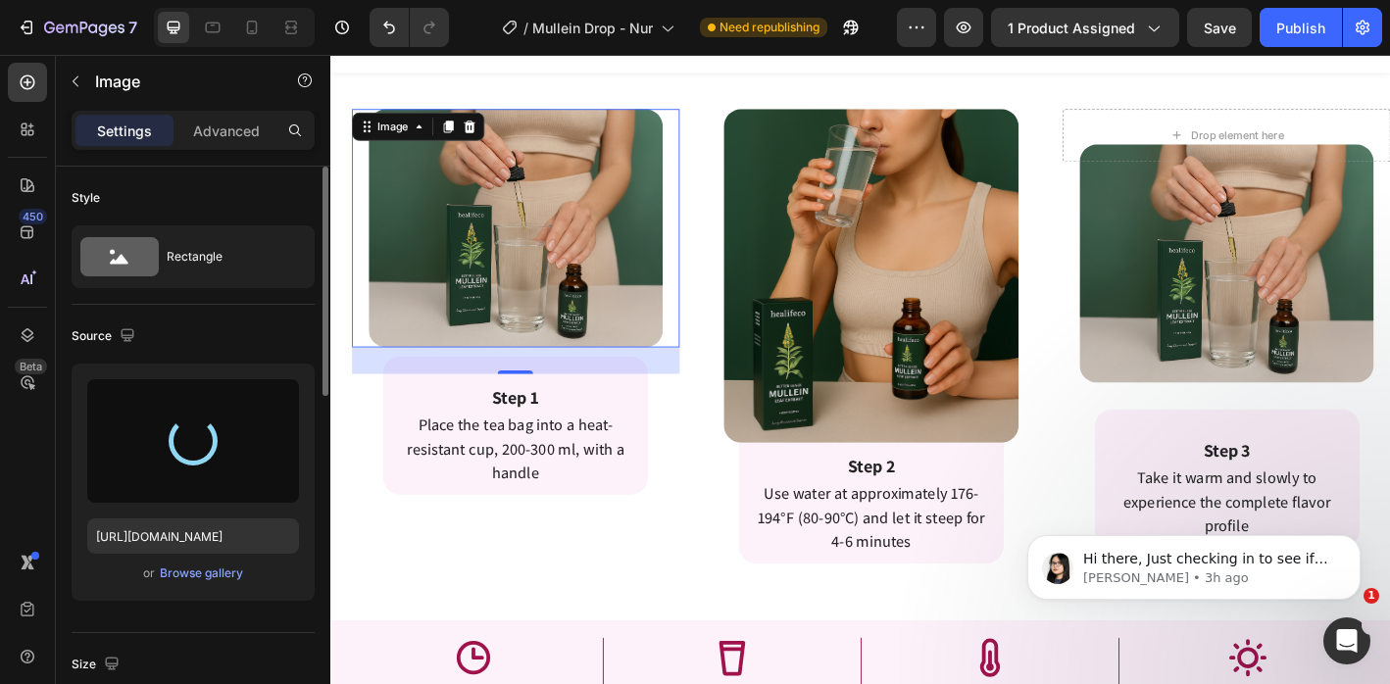
type input "[URL][DOMAIN_NAME]"
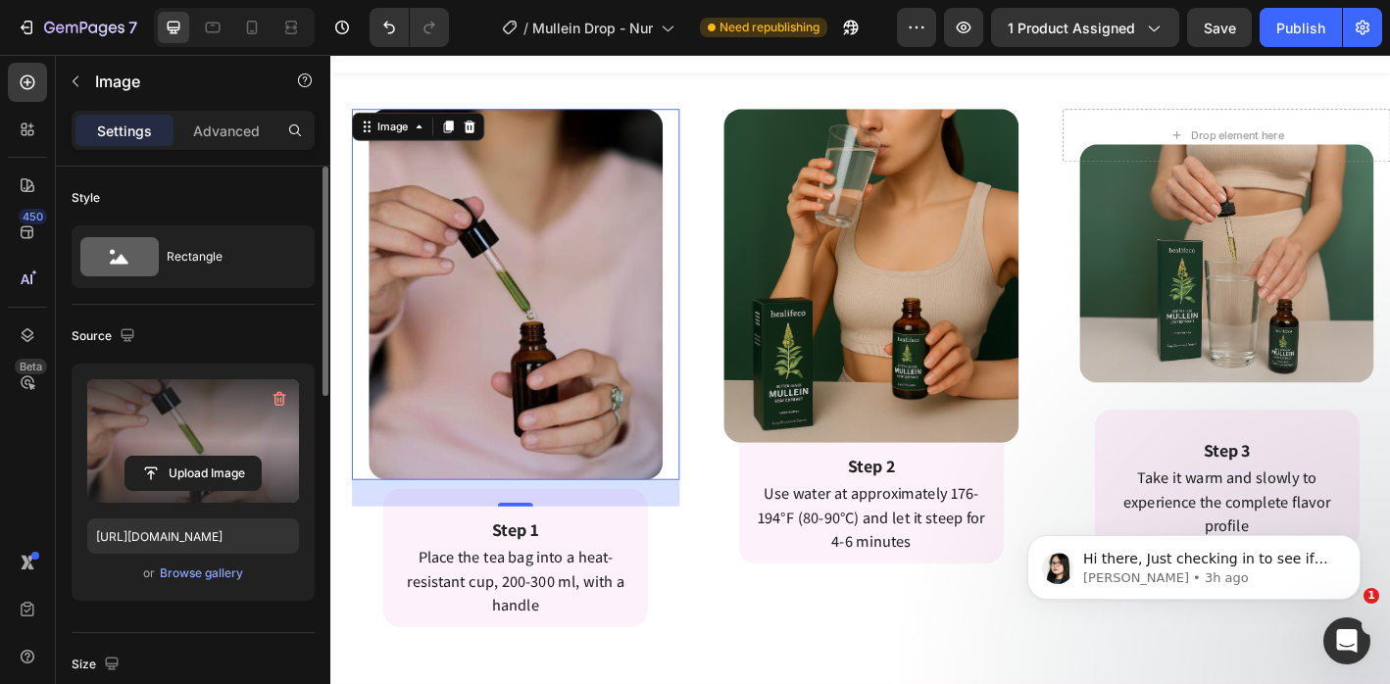
click at [688, 493] on img at bounding box center [535, 321] width 327 height 412
click at [572, 517] on img at bounding box center [535, 321] width 327 height 412
click at [708, 637] on div "Image 30 Row Step 1 Text Block Place the tea bag into a heat-resistant cup, 200…" at bounding box center [536, 378] width 364 height 624
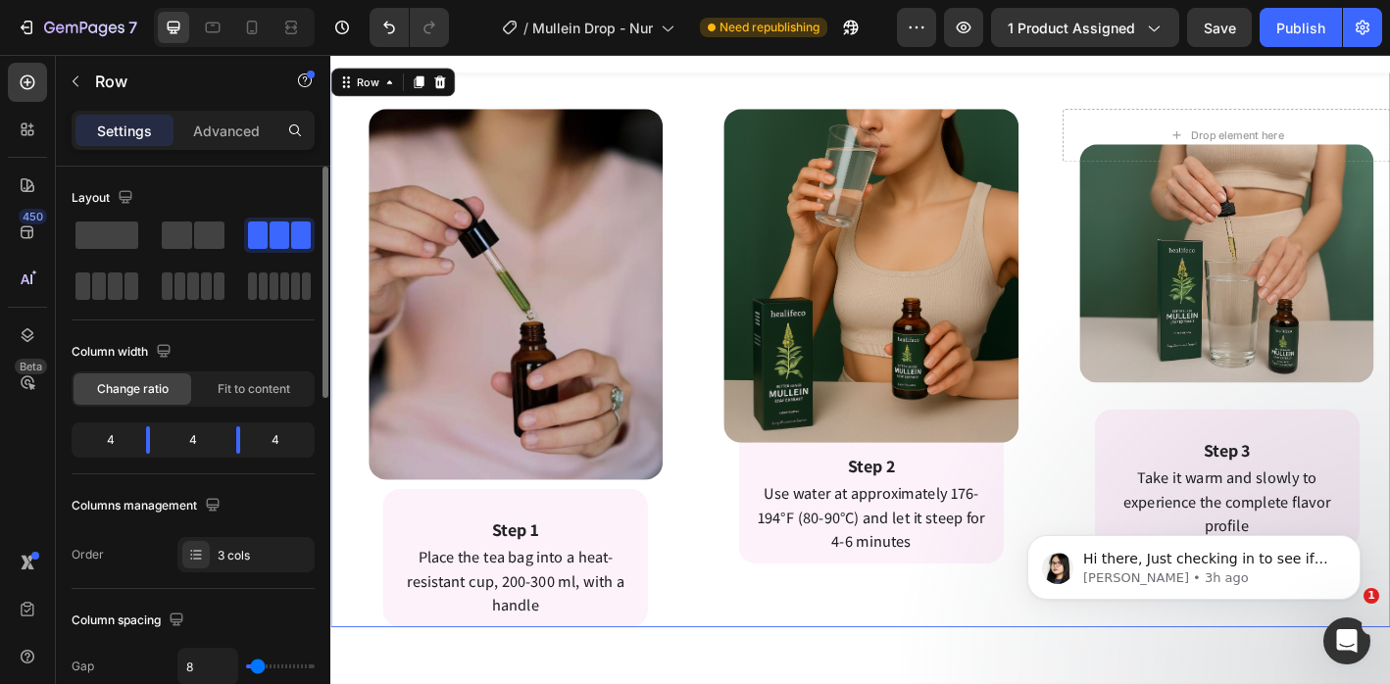
click at [789, 669] on div "Image Row Step 2 Text Block Use water at approximately 176-194°F (80-90°C) and …" at bounding box center [918, 378] width 387 height 624
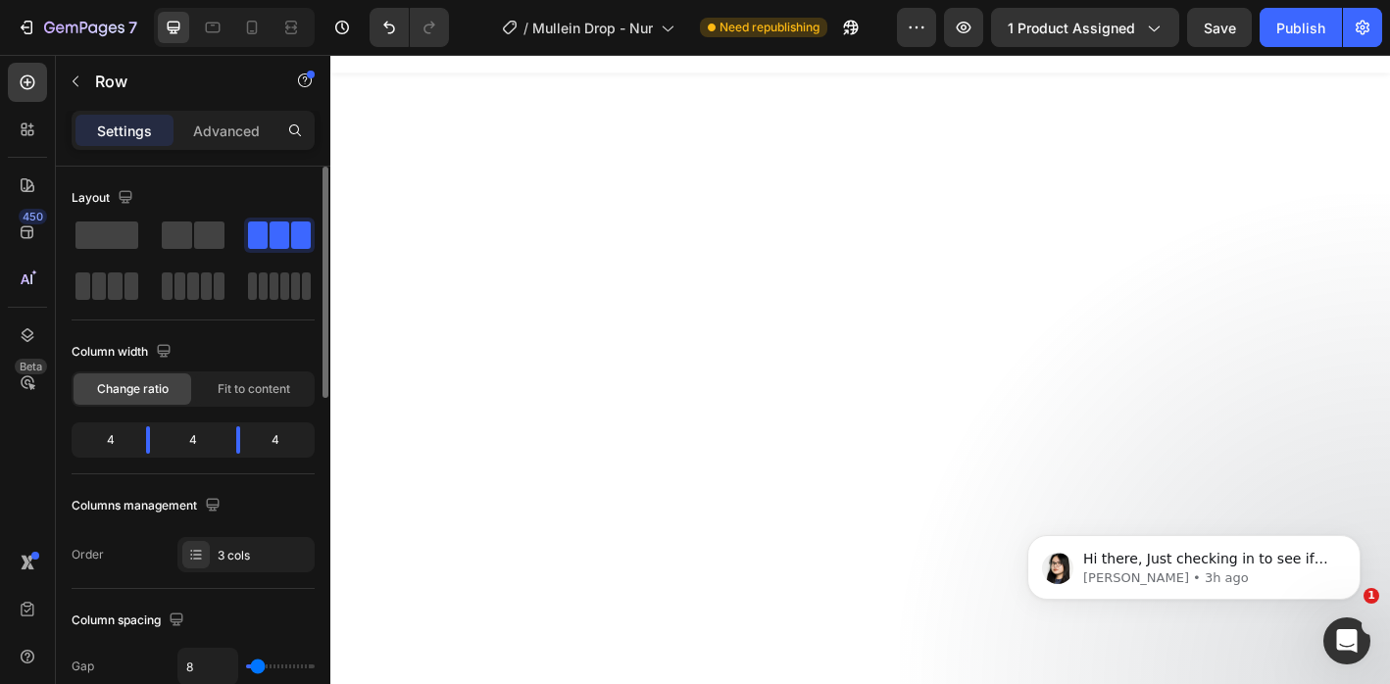
scroll to position [0, 0]
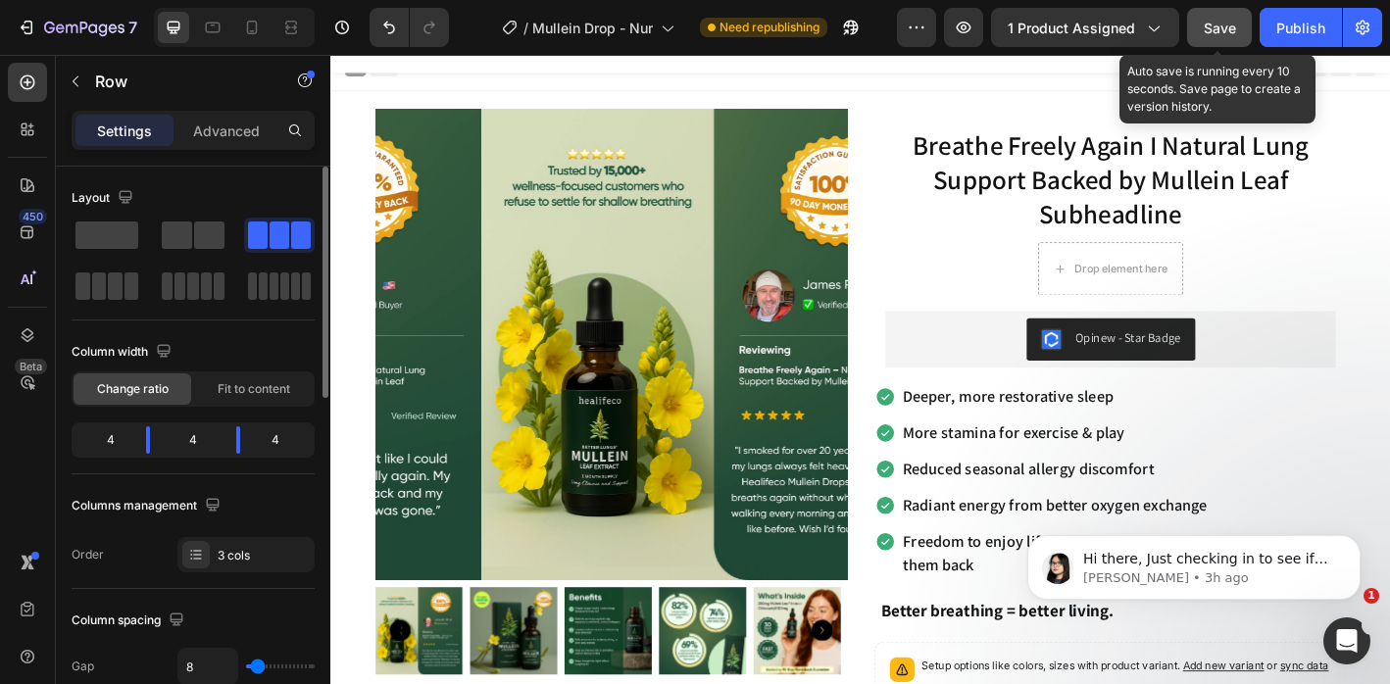
click at [1235, 37] on button "Save" at bounding box center [1219, 27] width 65 height 39
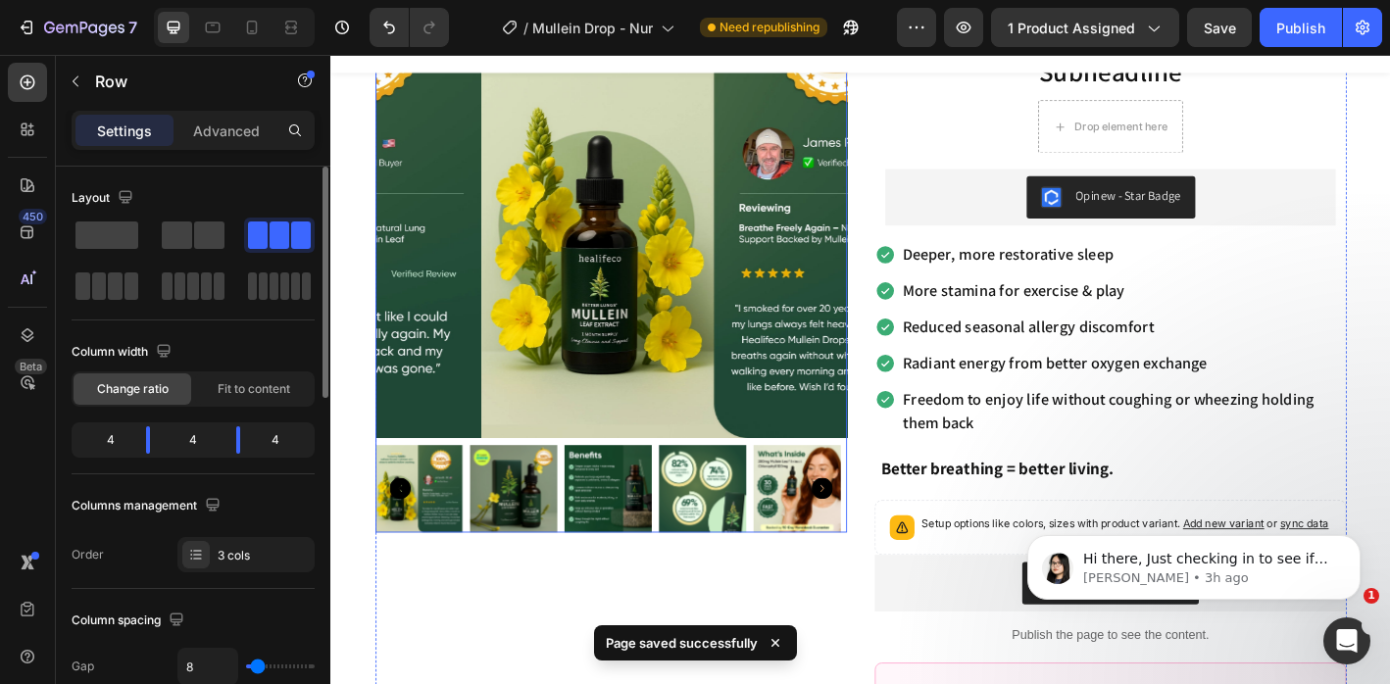
scroll to position [159, 0]
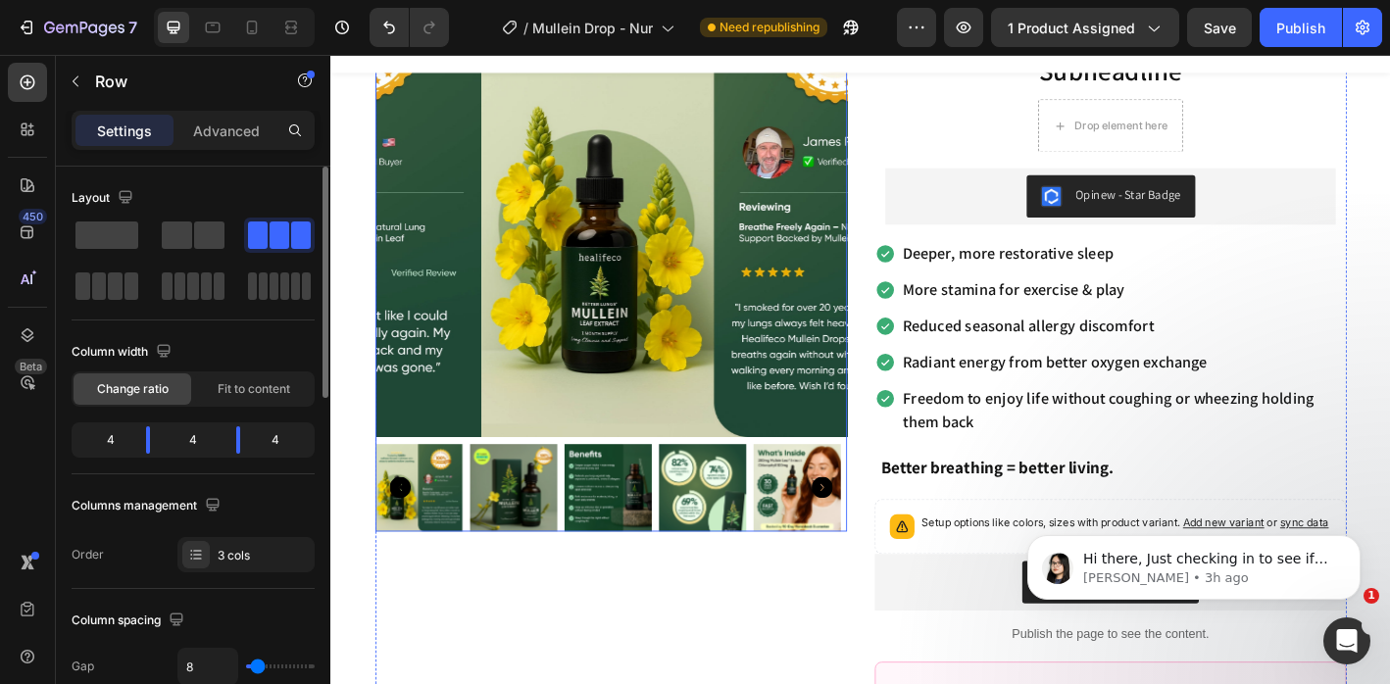
click at [740, 526] on img at bounding box center [742, 535] width 97 height 97
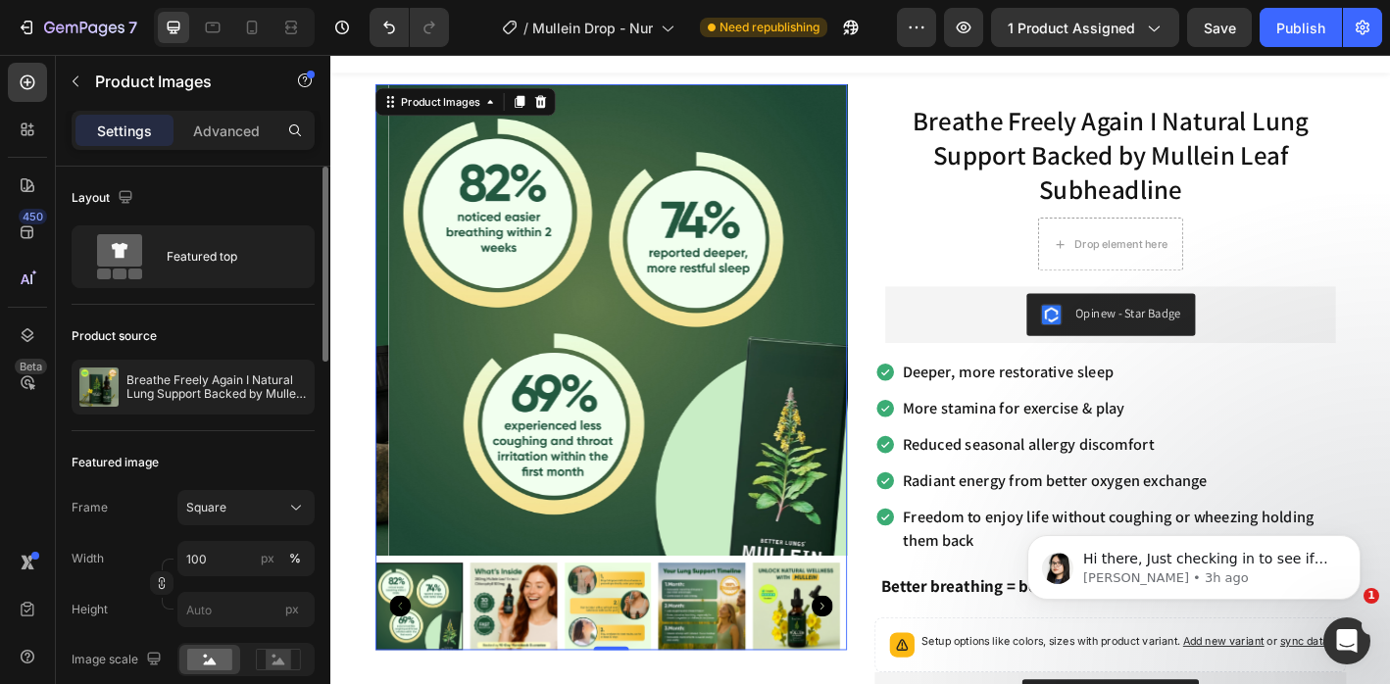
scroll to position [0, 0]
